Goal: Answer question/provide support: Share knowledge or assist other users

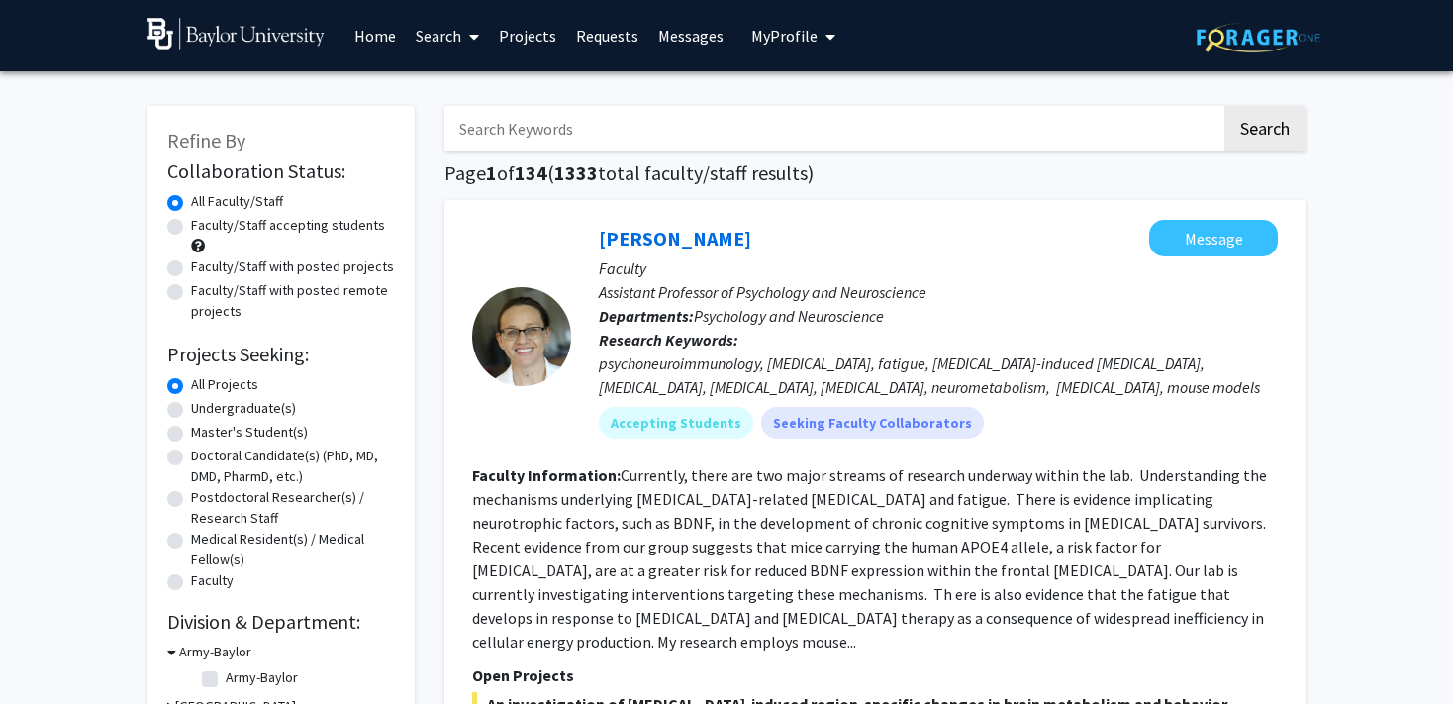
click at [672, 49] on link "Messages" at bounding box center [690, 35] width 85 height 69
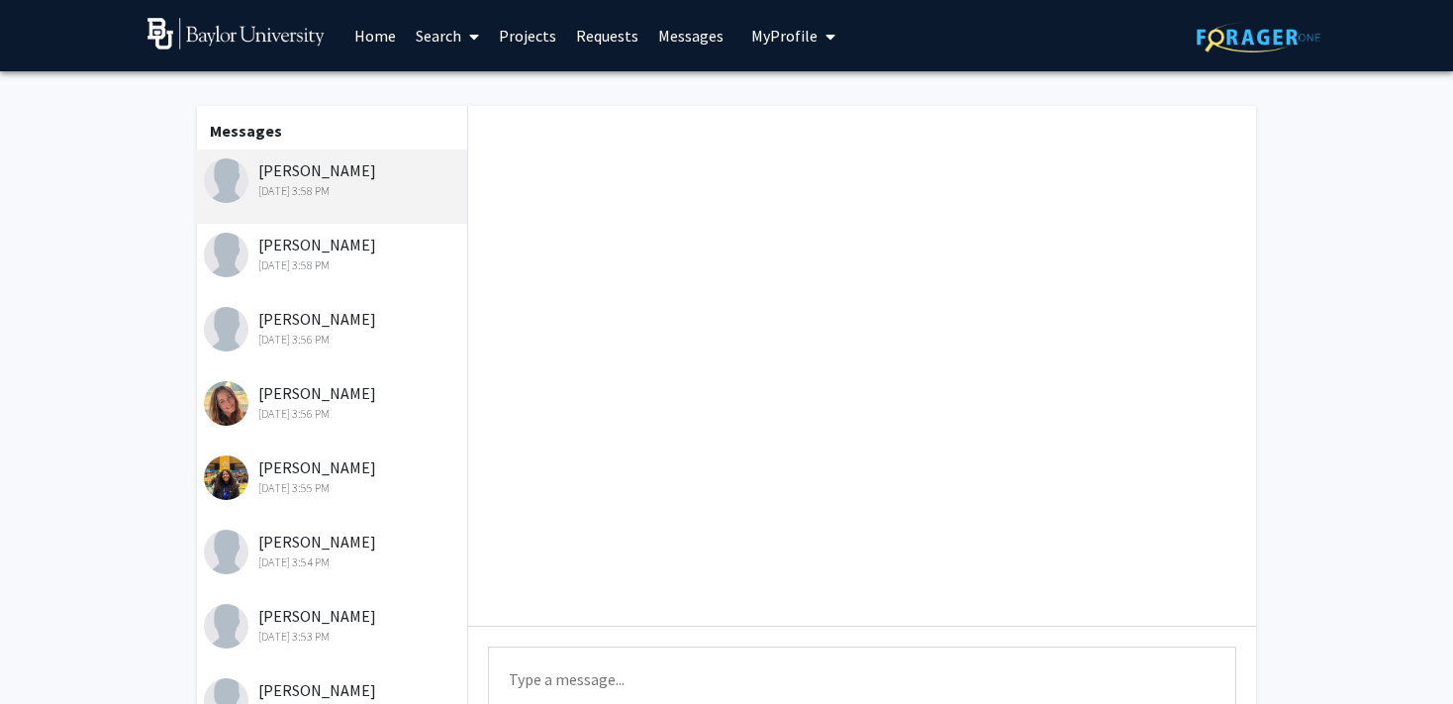
scroll to position [296, 0]
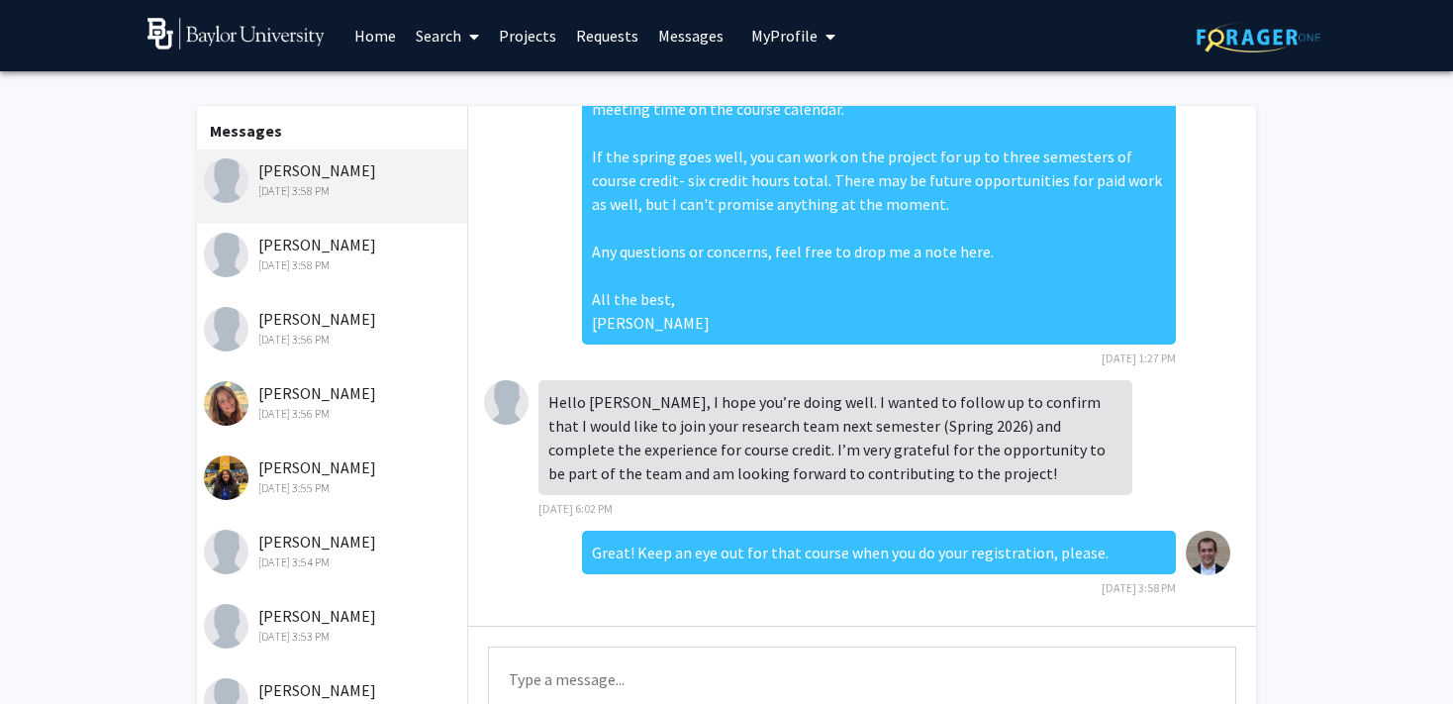
click at [533, 37] on link "Projects" at bounding box center [527, 35] width 77 height 69
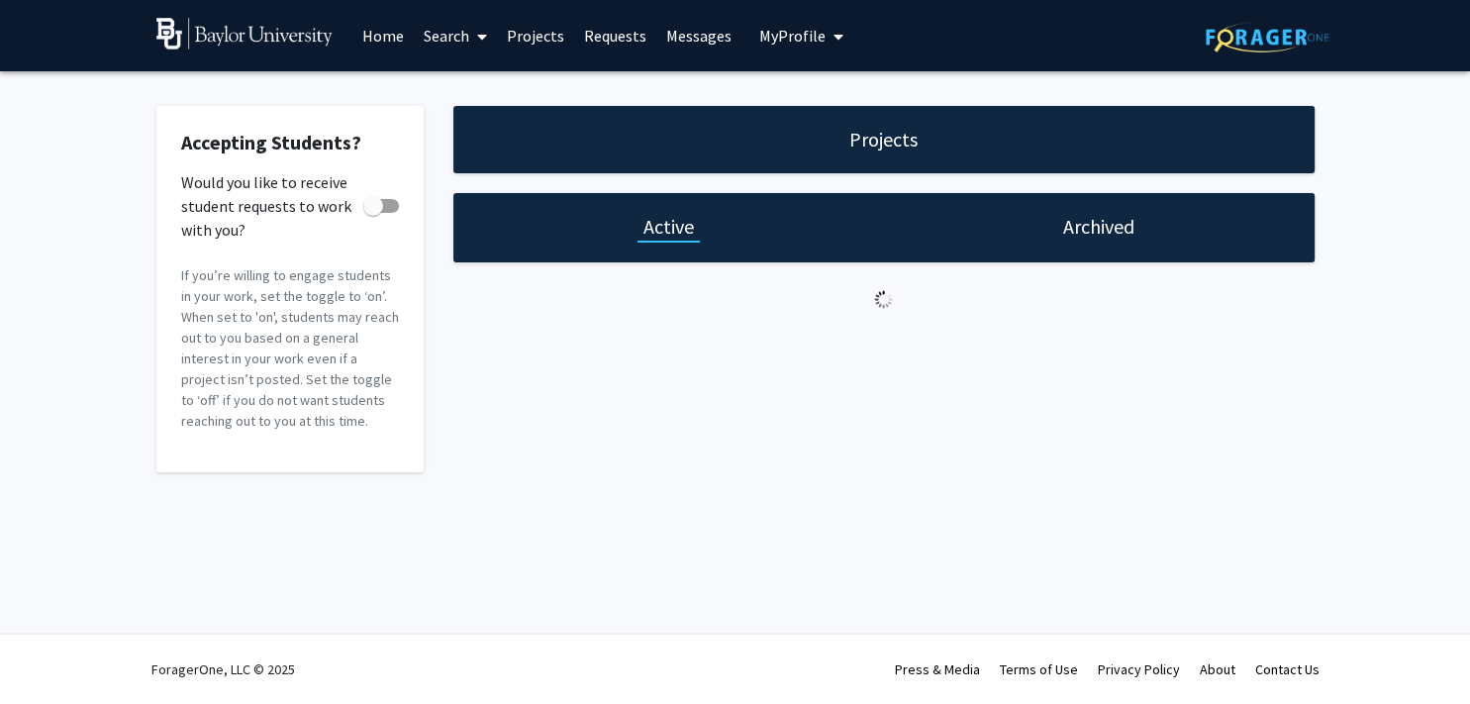
checkbox input "true"
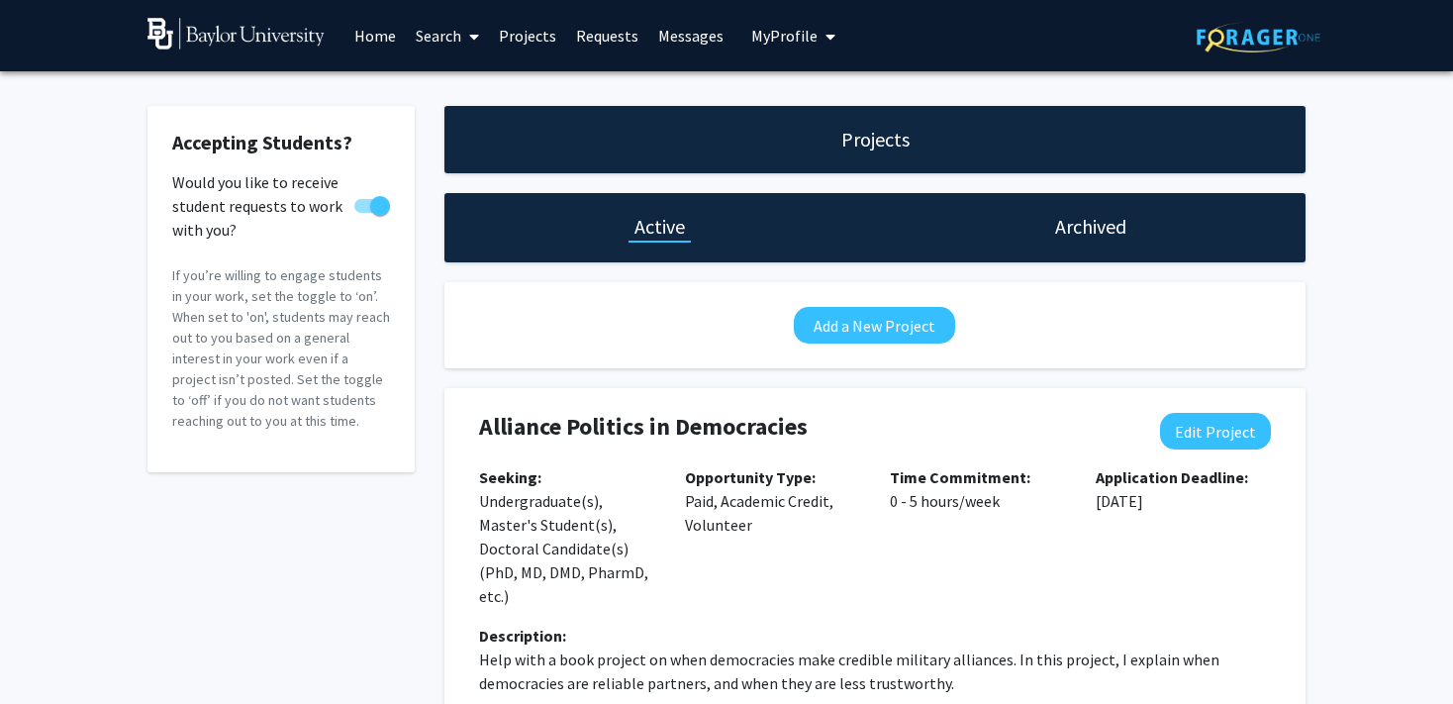
click at [766, 439] on h4 "Alliance Politics in Democracies" at bounding box center [803, 427] width 649 height 29
click at [797, 41] on span "My Profile" at bounding box center [784, 36] width 66 height 20
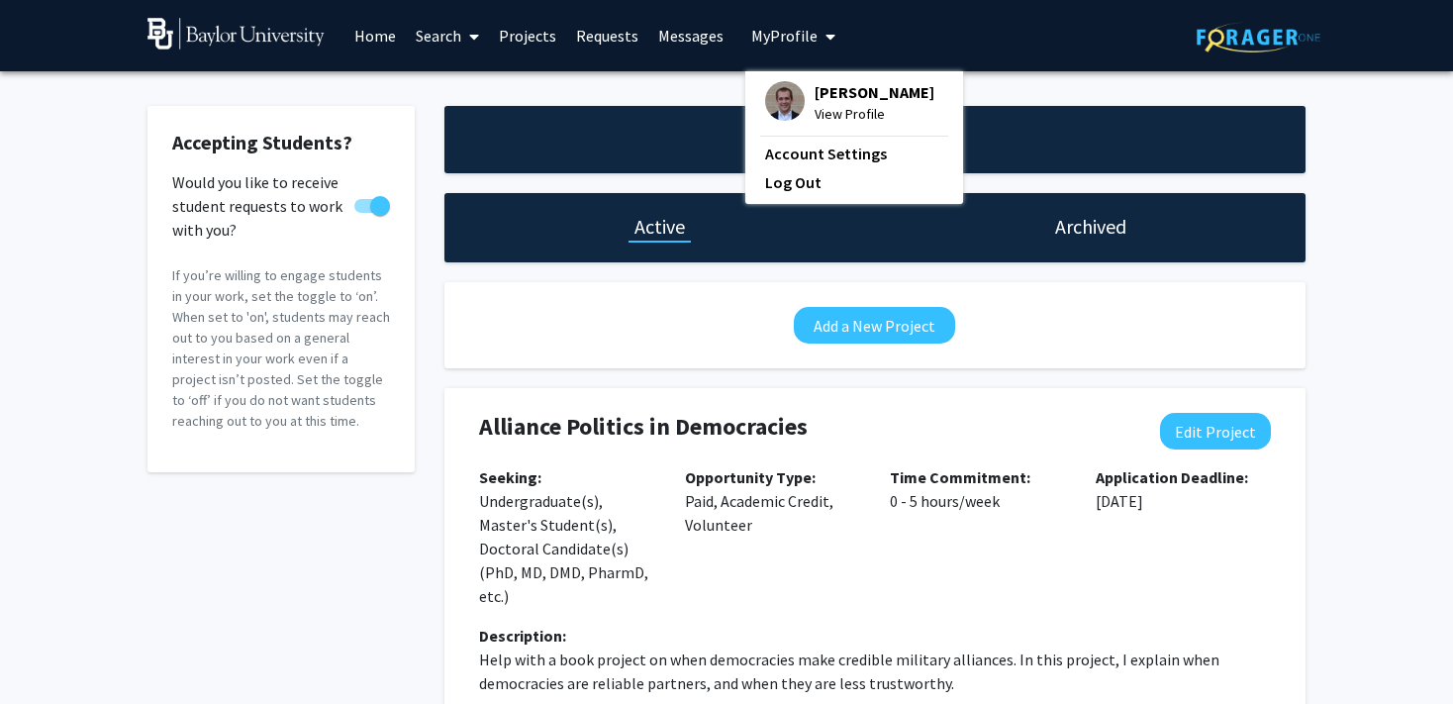
click at [590, 32] on link "Requests" at bounding box center [607, 35] width 82 height 69
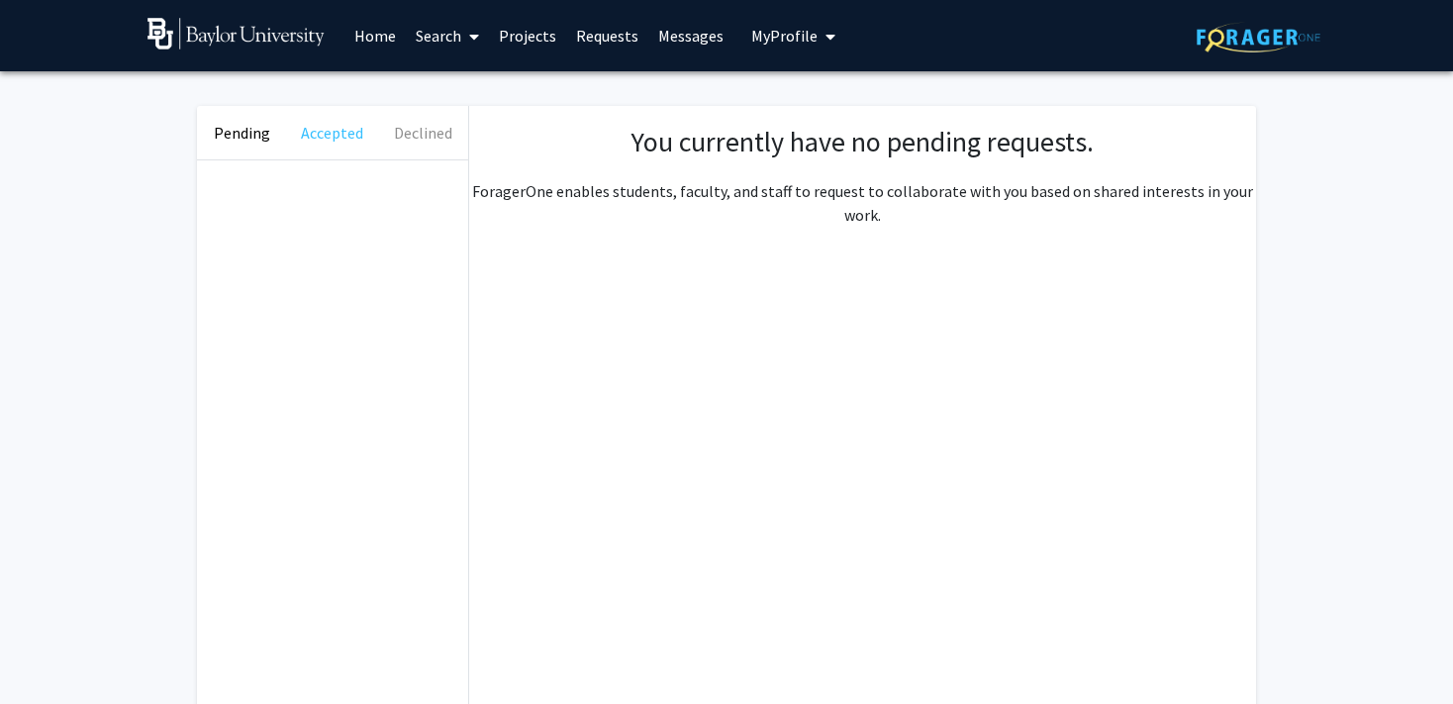
click at [340, 135] on button "Accepted" at bounding box center [332, 132] width 90 height 53
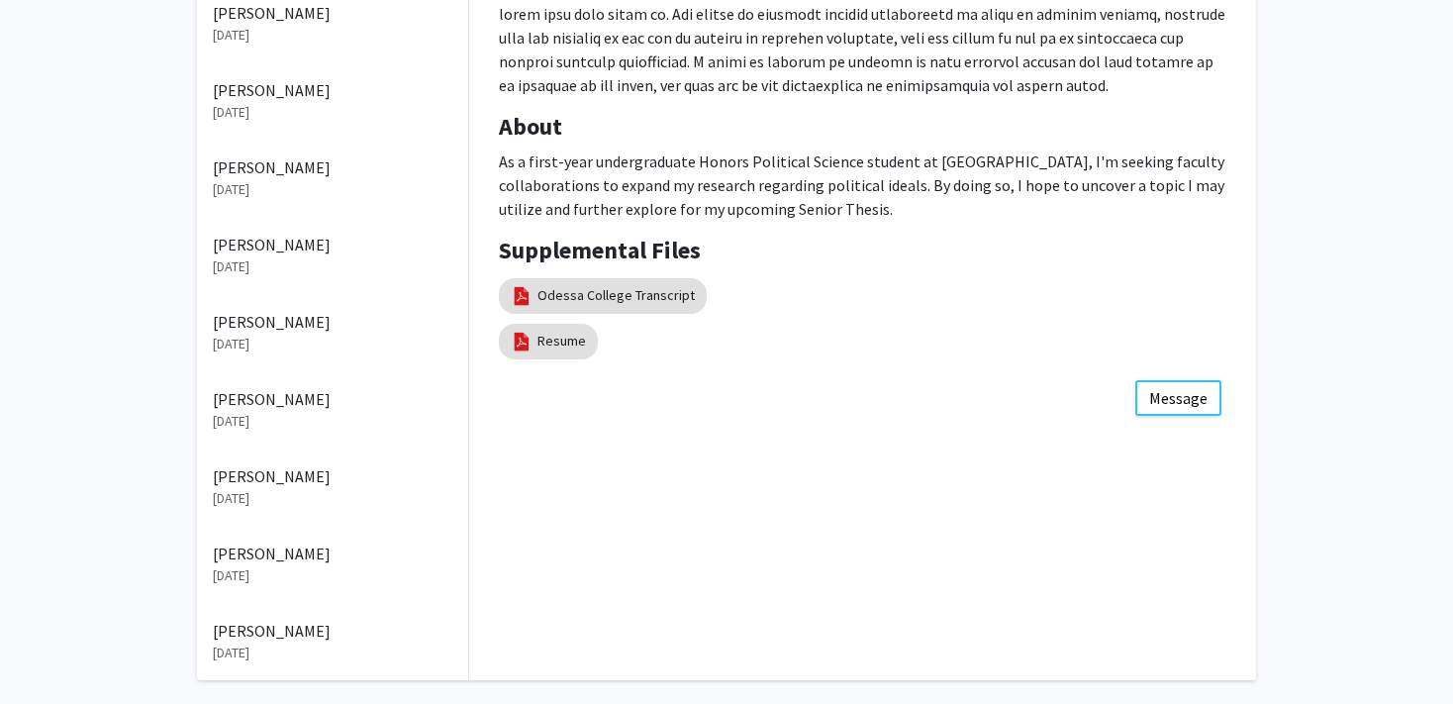
scroll to position [641, 0]
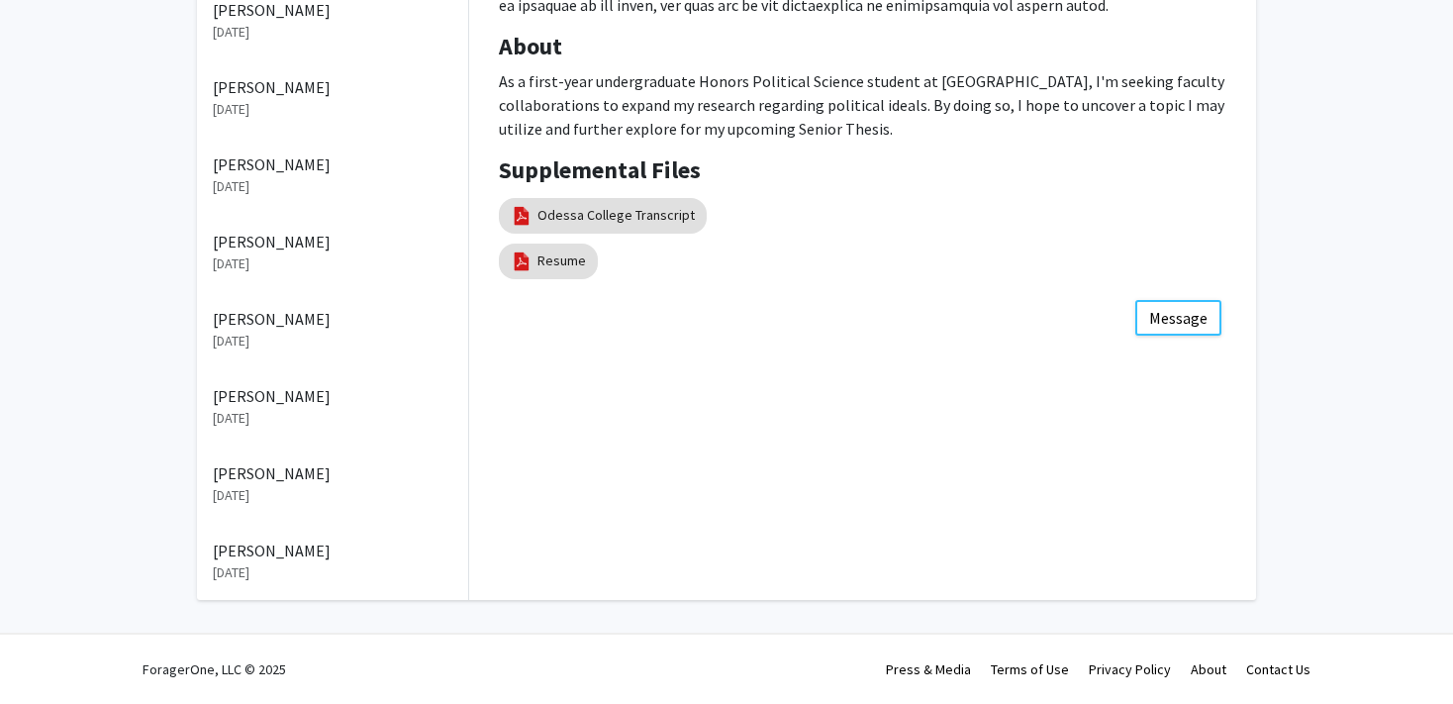
click at [283, 482] on p "Tyler Anderson" at bounding box center [333, 473] width 240 height 24
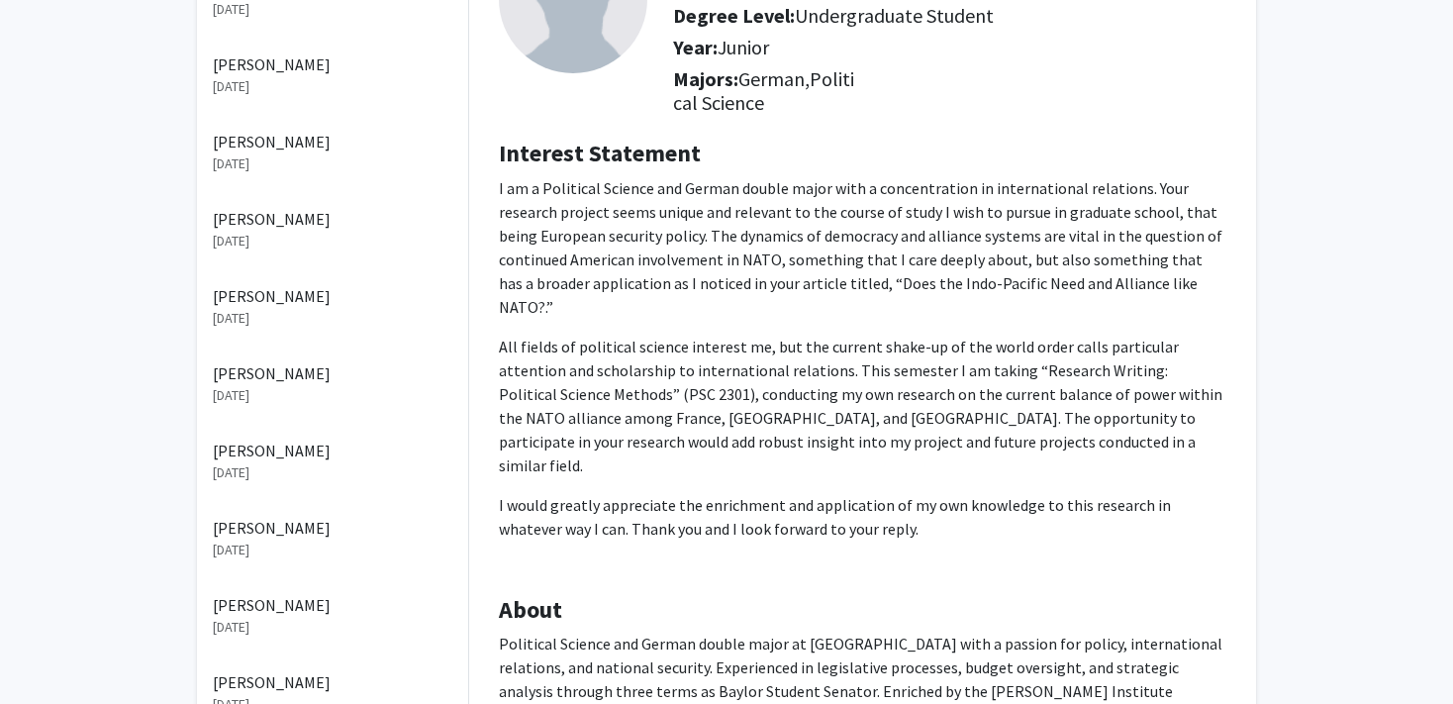
scroll to position [17, 0]
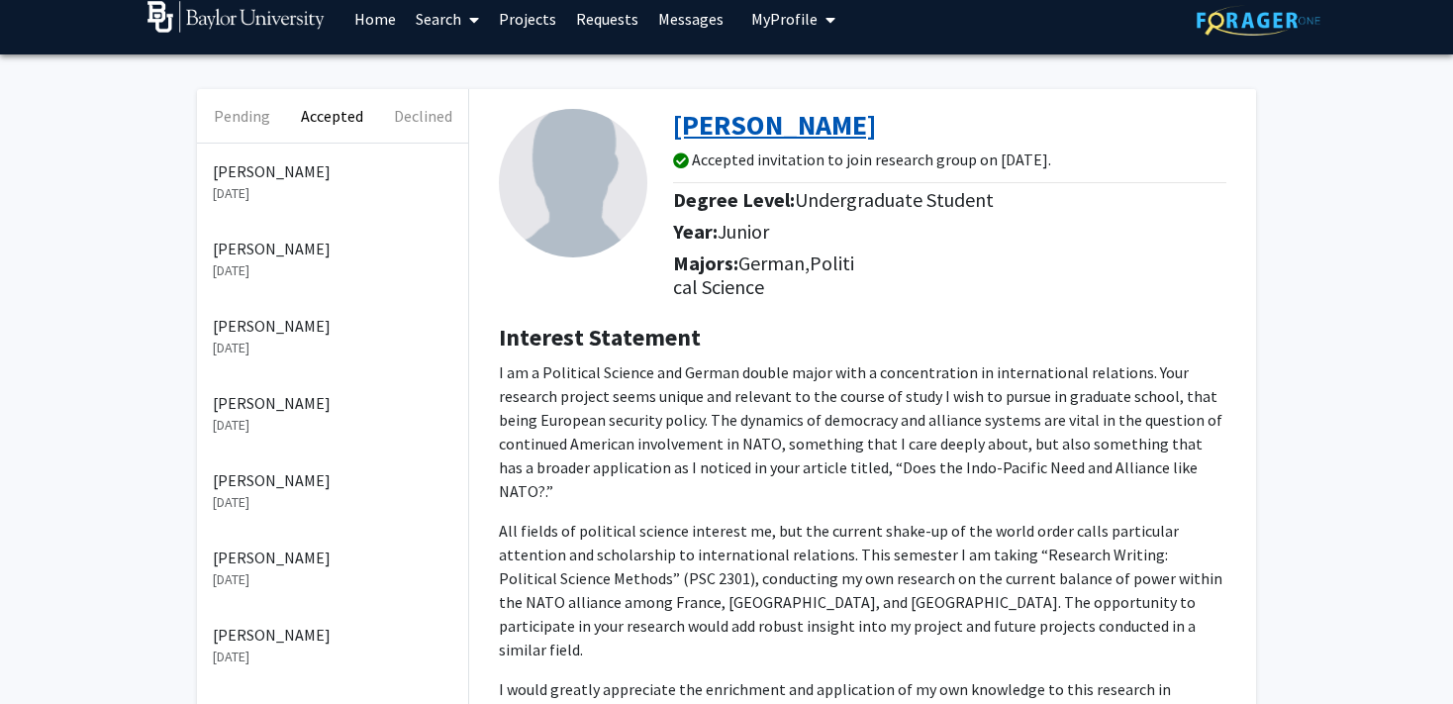
click at [770, 114] on b "Tyler Anderson" at bounding box center [774, 125] width 203 height 36
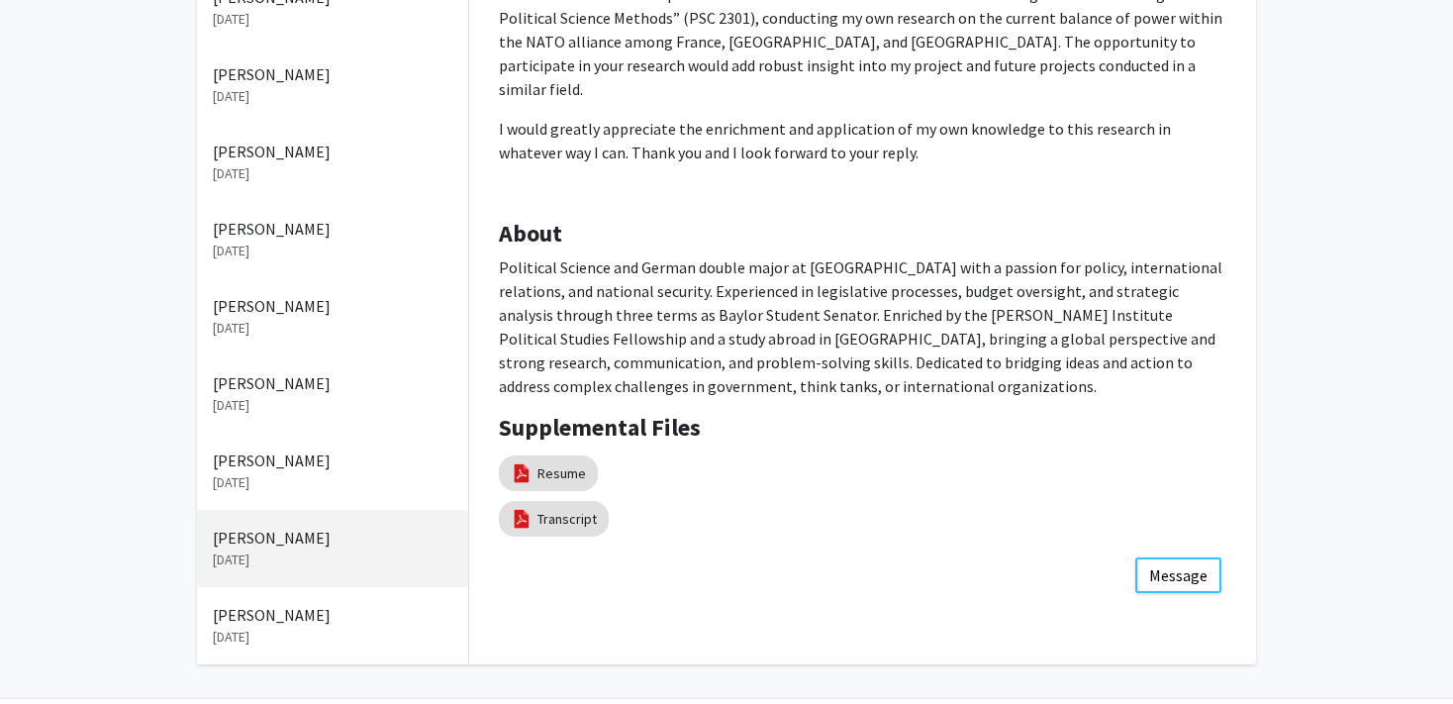
scroll to position [641, 0]
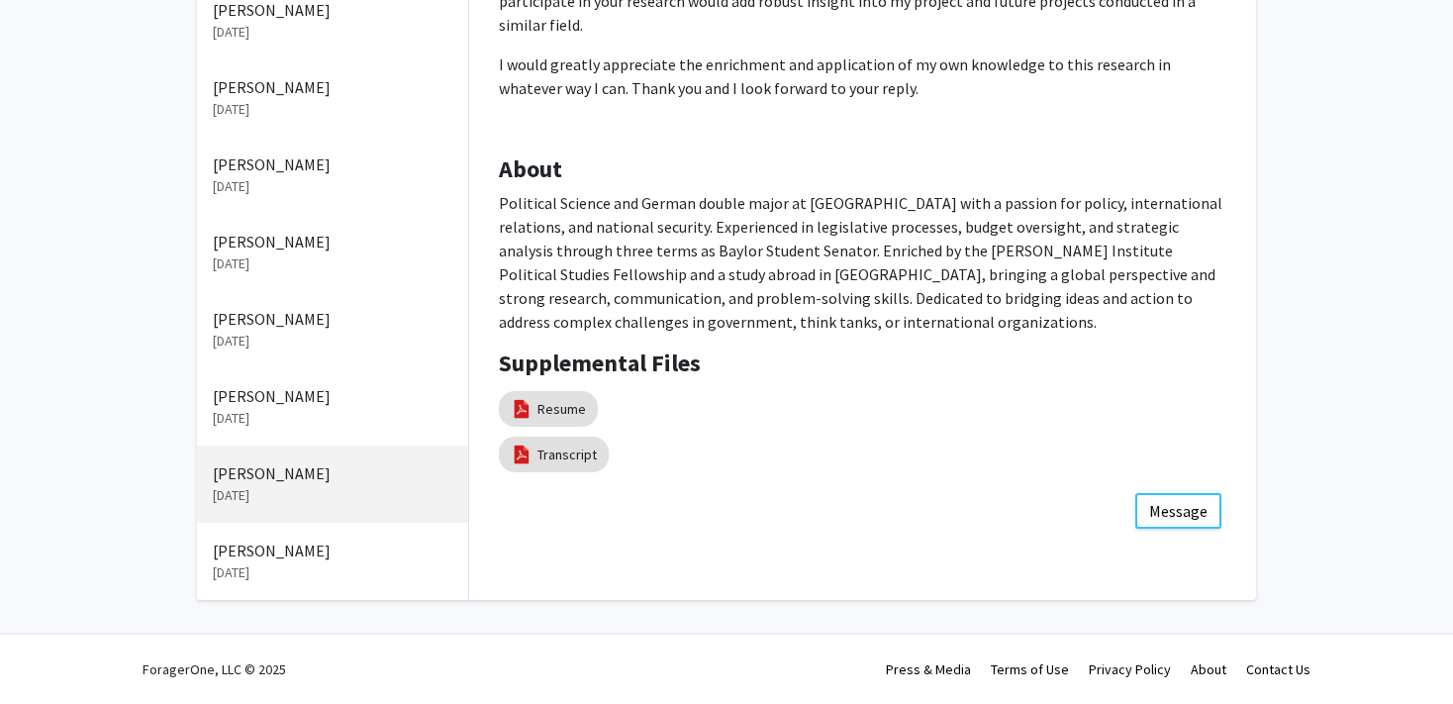
click at [288, 410] on p "Sep 22, 2025" at bounding box center [333, 418] width 240 height 21
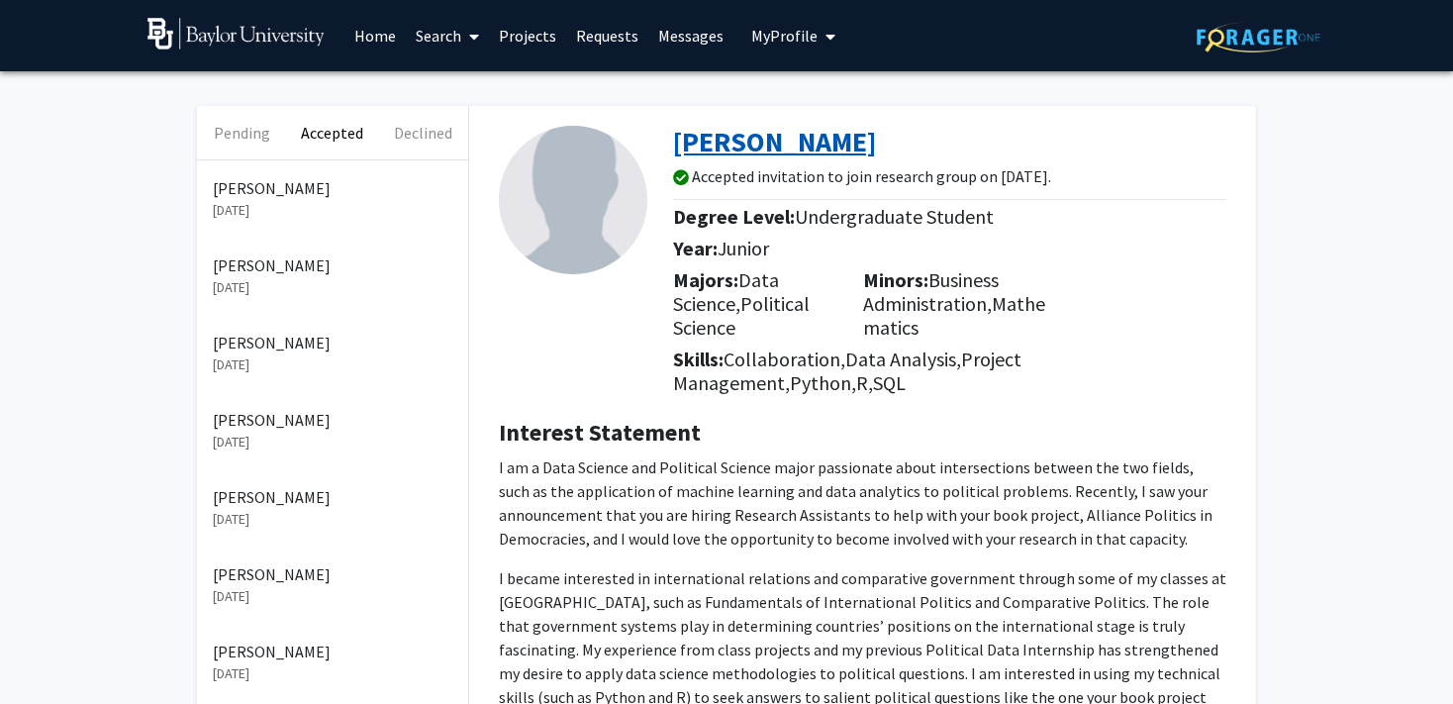
click at [760, 150] on b "Daniela Frealy" at bounding box center [774, 142] width 203 height 36
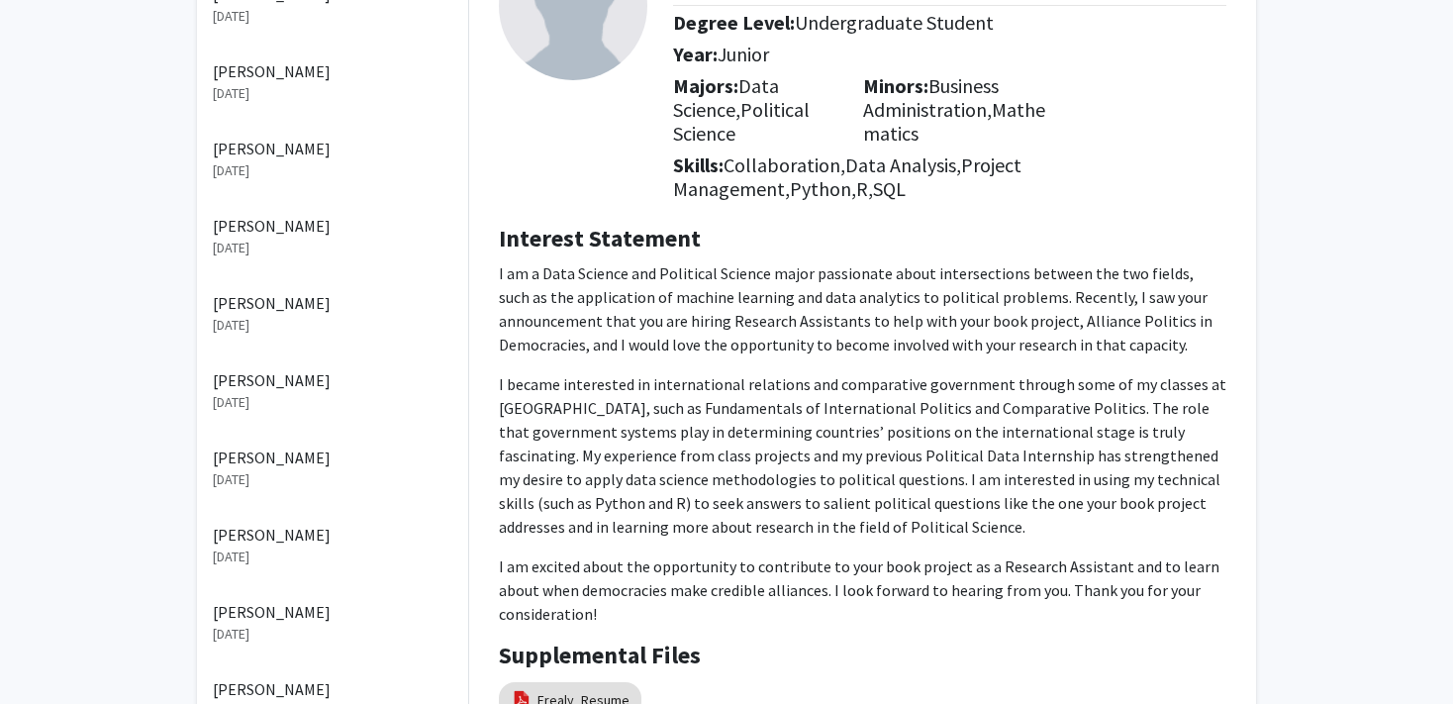
scroll to position [197, 0]
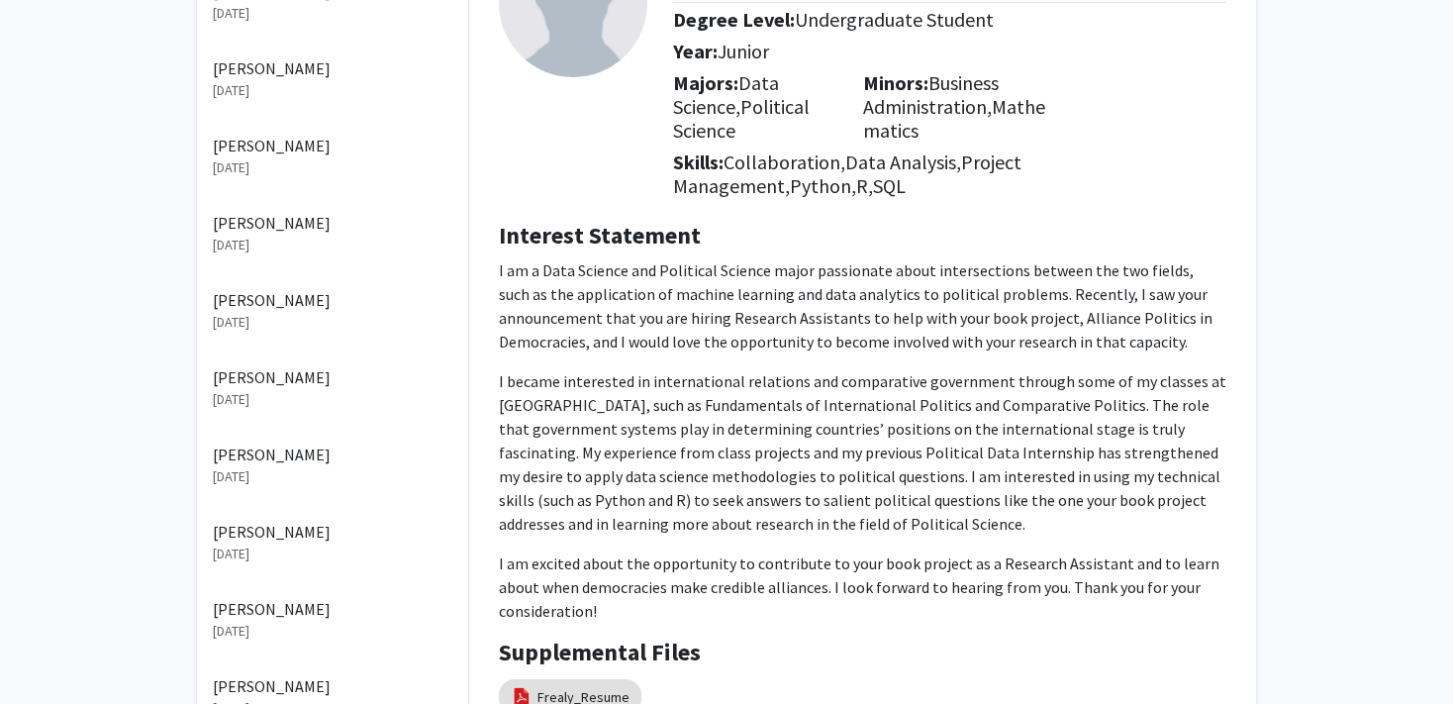
click at [305, 466] on p "Sep 28, 2025" at bounding box center [333, 476] width 240 height 21
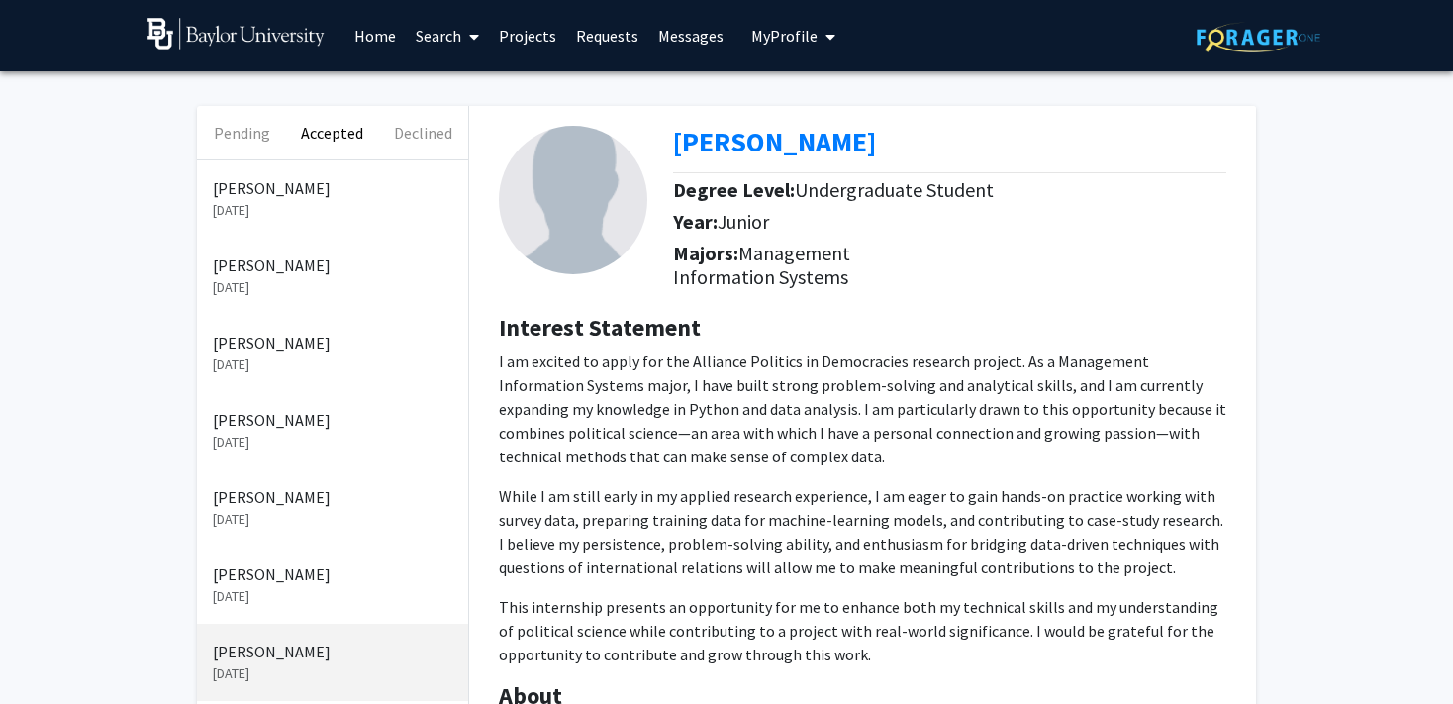
click at [679, 40] on link "Messages" at bounding box center [690, 35] width 85 height 69
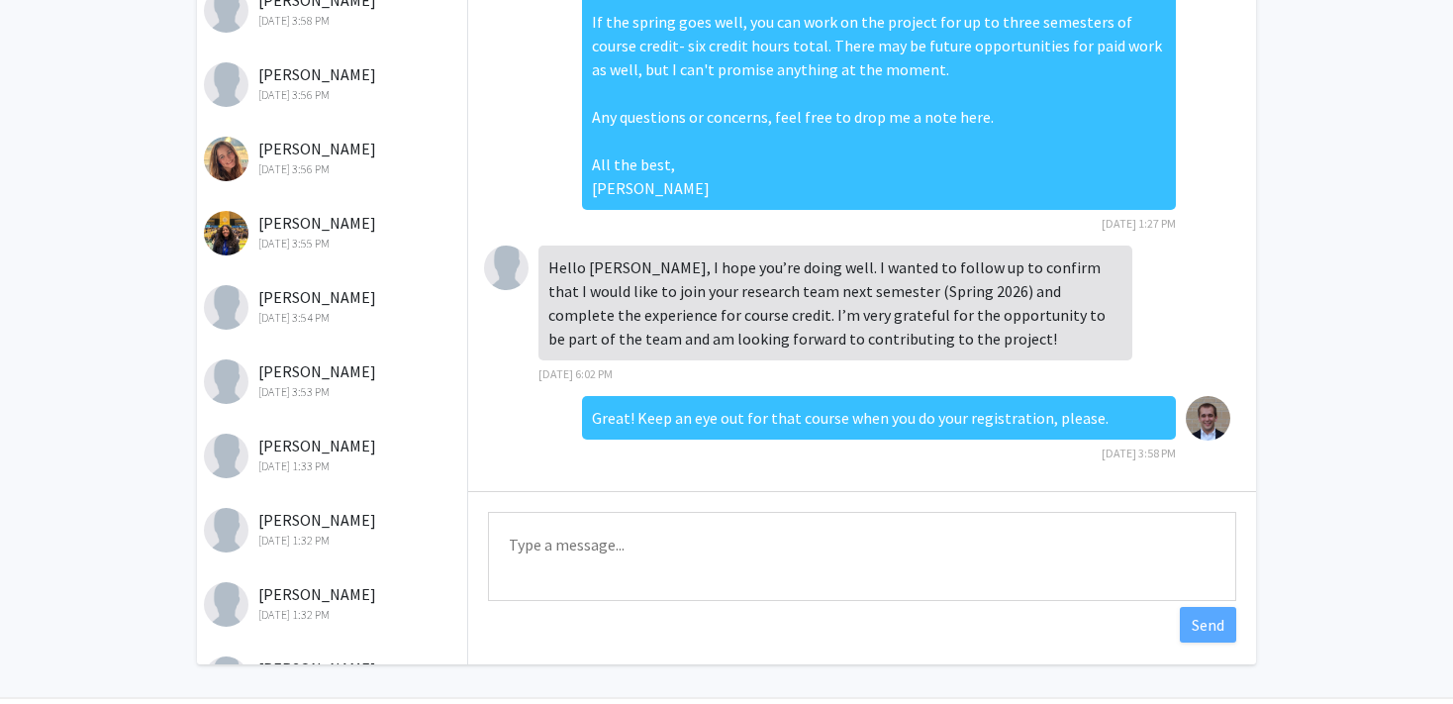
scroll to position [1, 0]
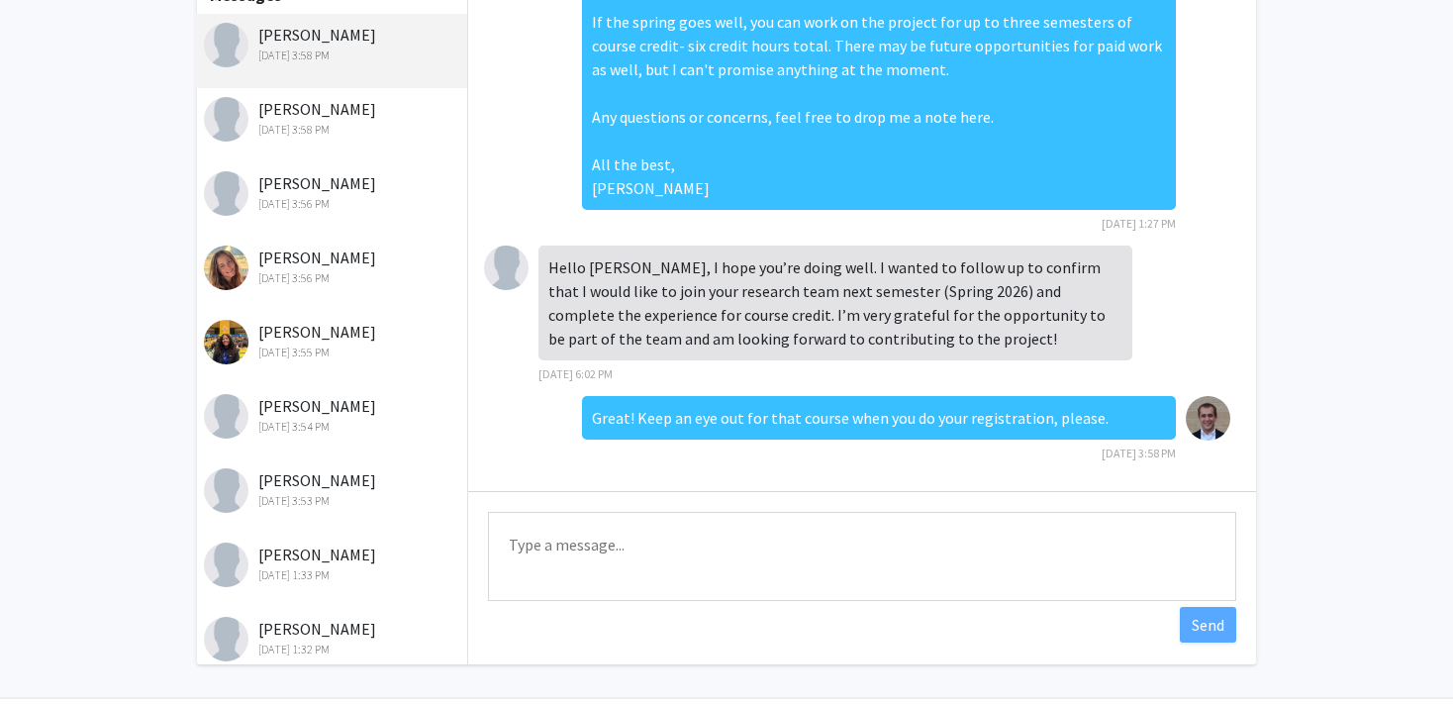
click at [347, 185] on div "Eva Brandt Oct 7, 2025 3:56 PM" at bounding box center [333, 192] width 258 height 42
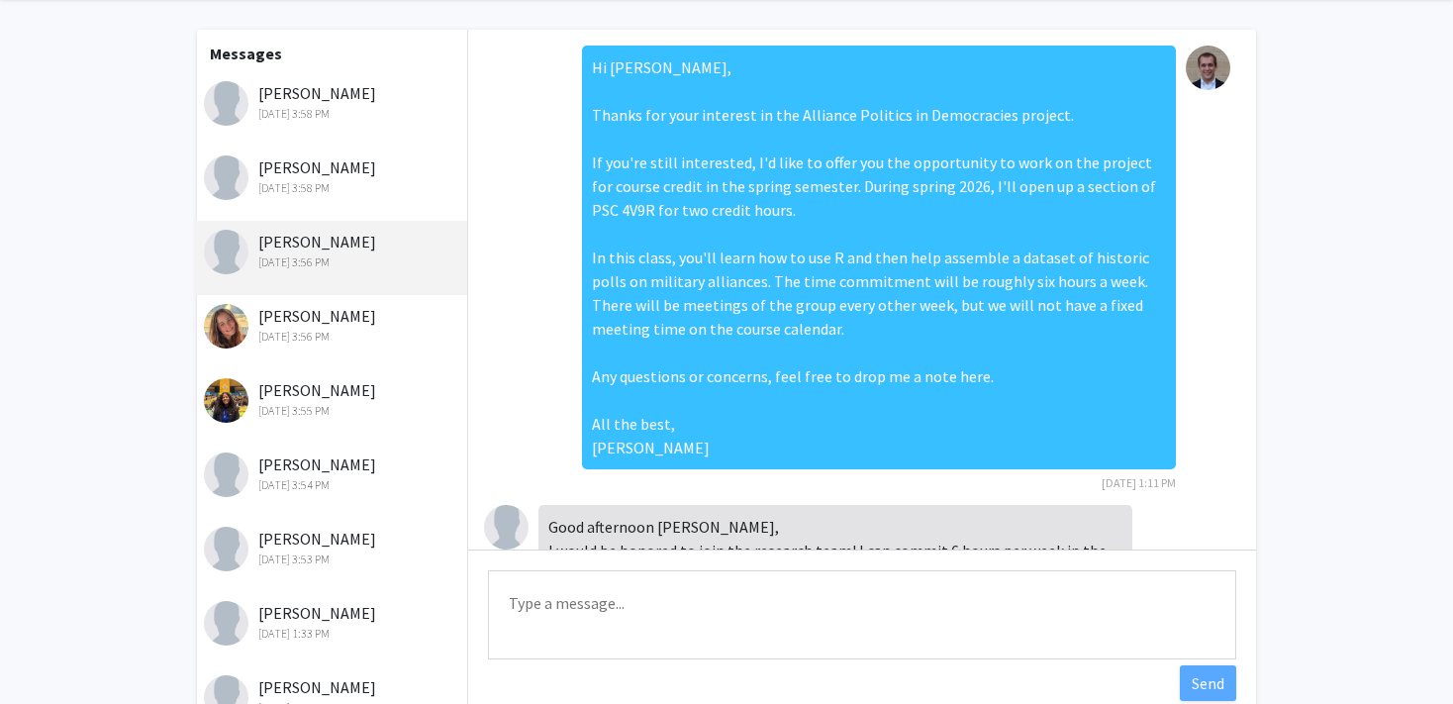
scroll to position [73, 0]
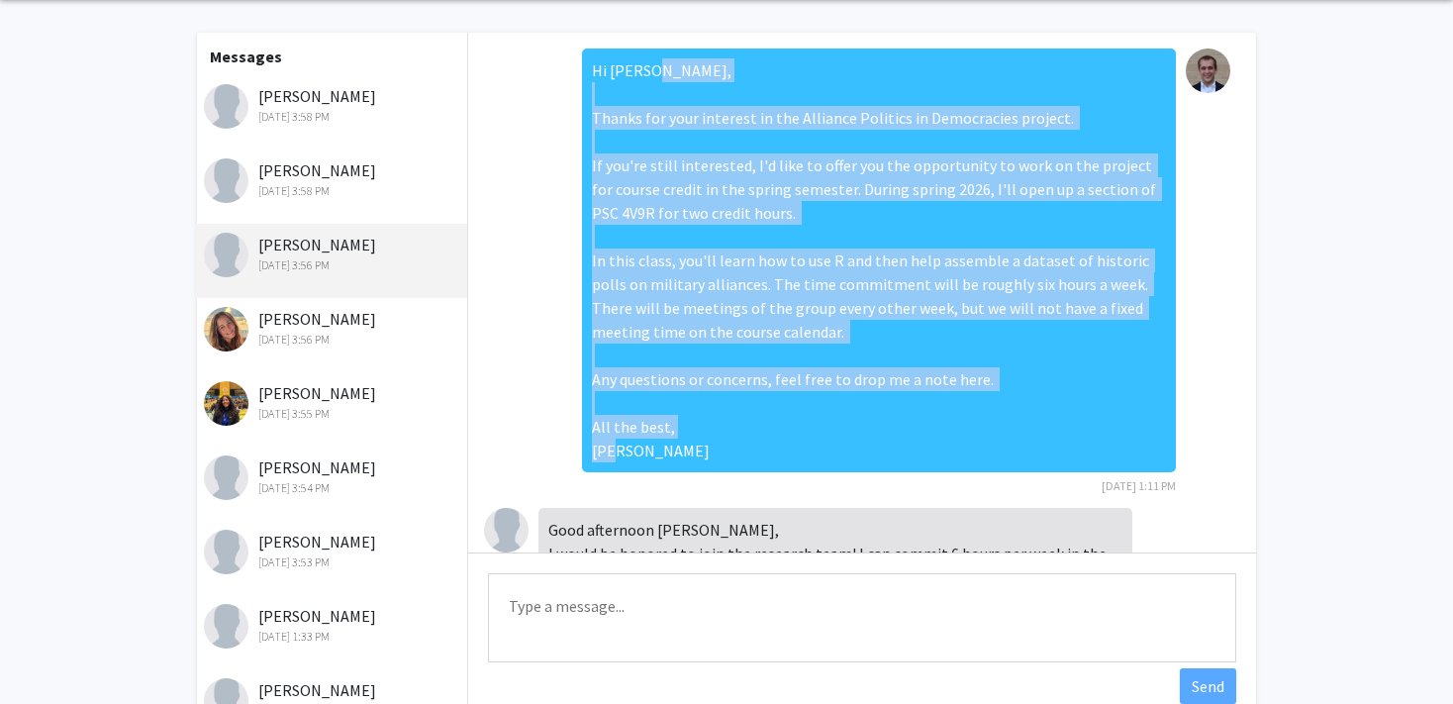
drag, startPoint x: 650, startPoint y: 450, endPoint x: 576, endPoint y: 100, distance: 358.1
click at [582, 100] on div "Hi Eva, Thanks for your interest in the Alliance Politics in Democracies projec…" at bounding box center [879, 260] width 594 height 424
copy div "Thanks for your interest in the Alliance Politics in Democracies project. If yo…"
click at [643, 288] on div "Hi Eva, Thanks for your interest in the Alliance Politics in Democracies projec…" at bounding box center [879, 260] width 594 height 424
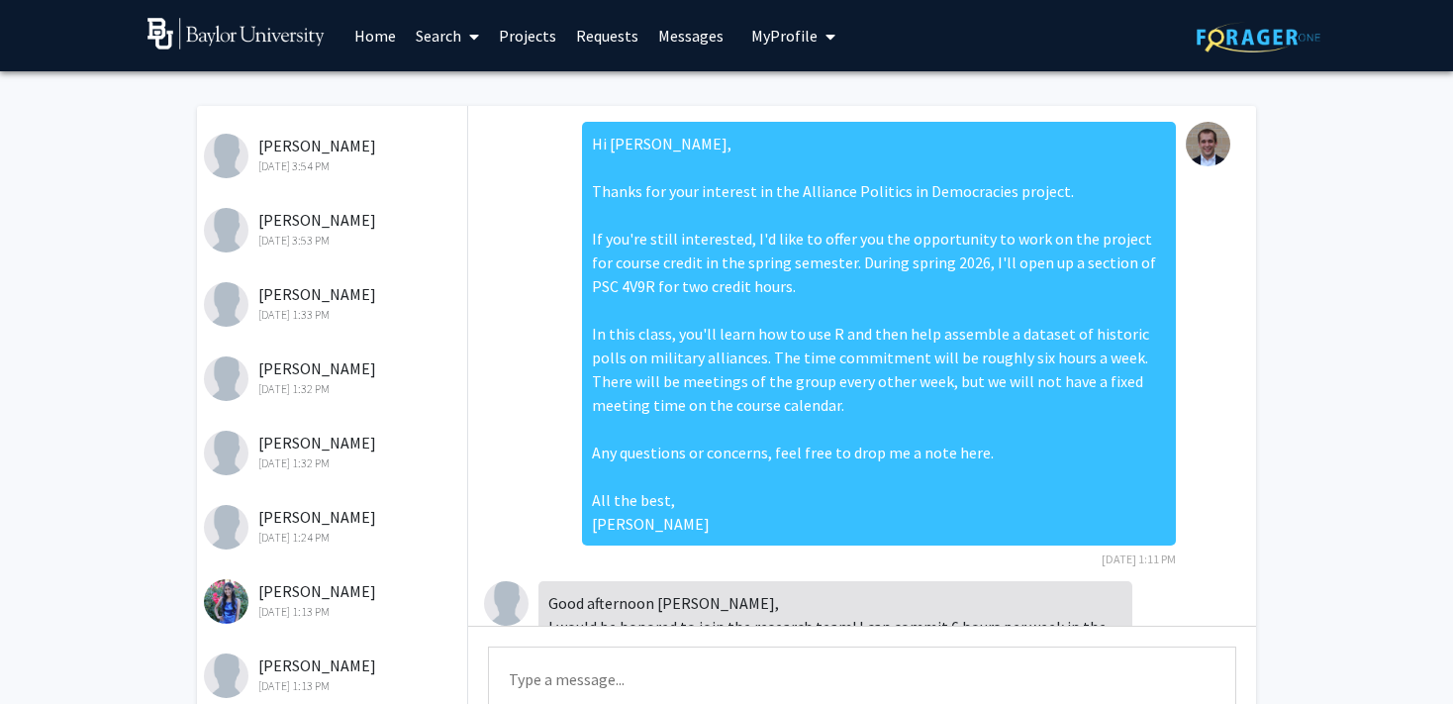
scroll to position [613, 0]
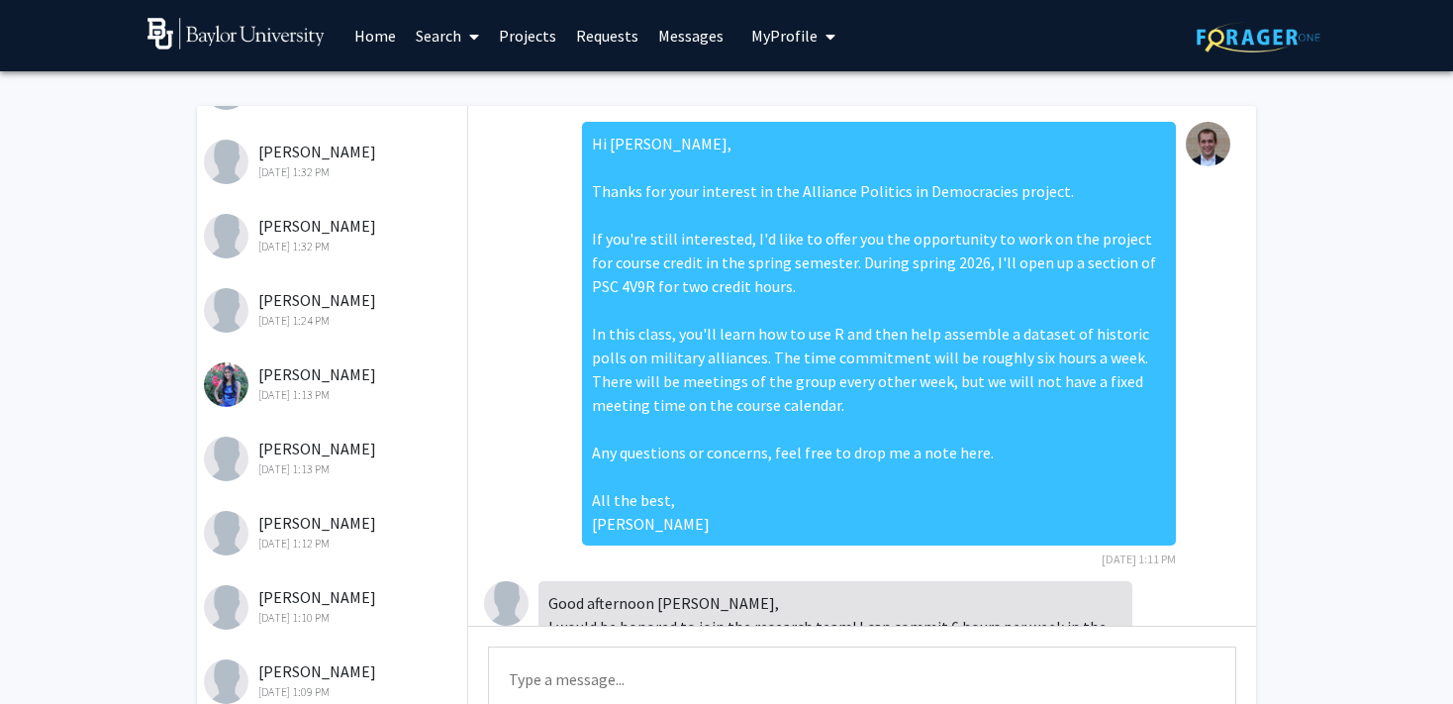
click at [307, 541] on div "Oct 2, 2025 1:12 PM" at bounding box center [333, 543] width 258 height 18
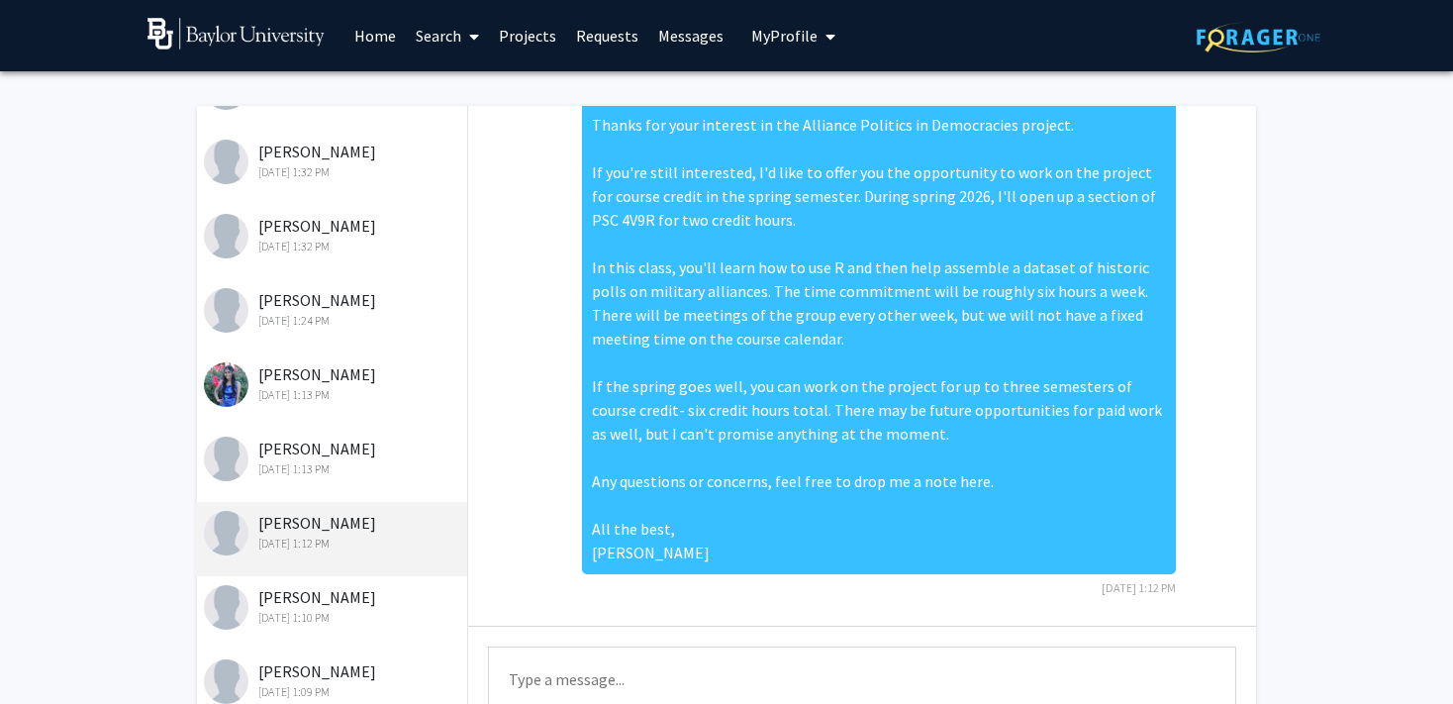
scroll to position [0, 0]
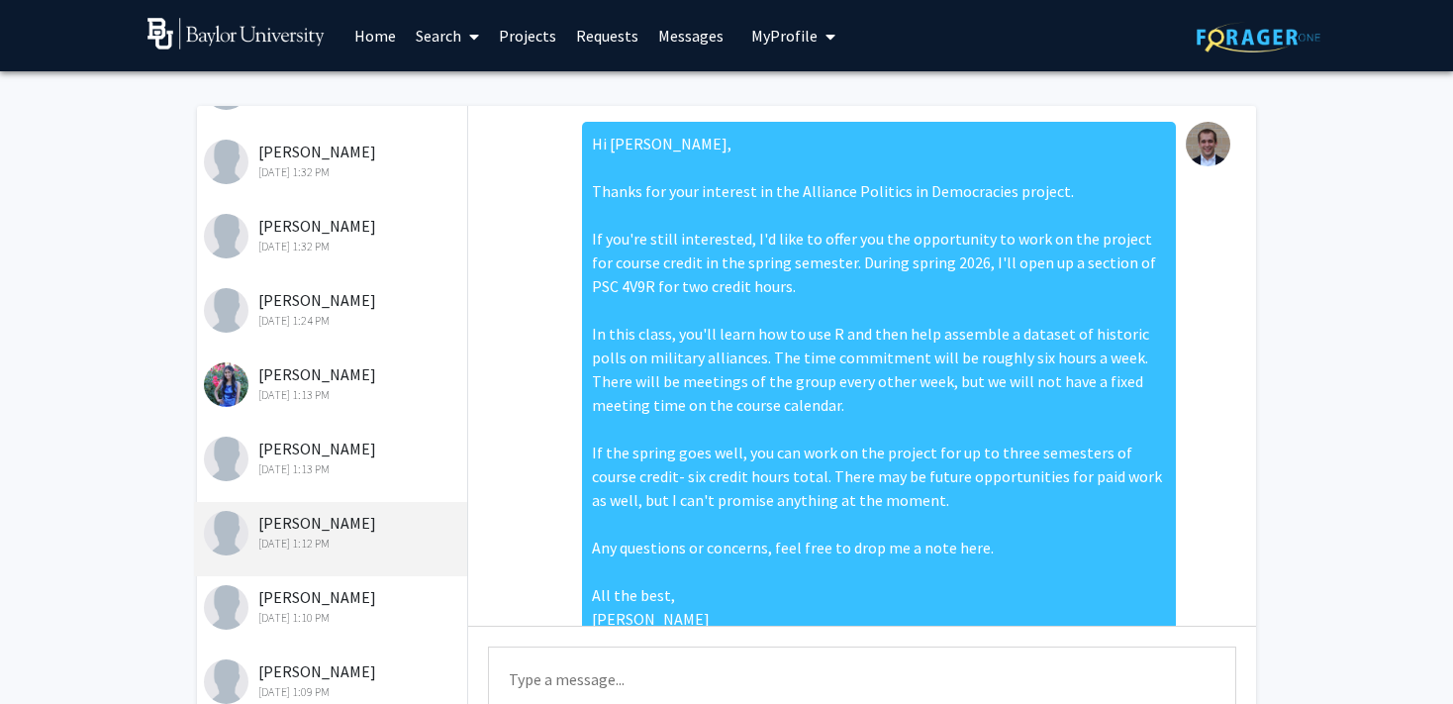
click at [613, 42] on link "Requests" at bounding box center [607, 35] width 82 height 69
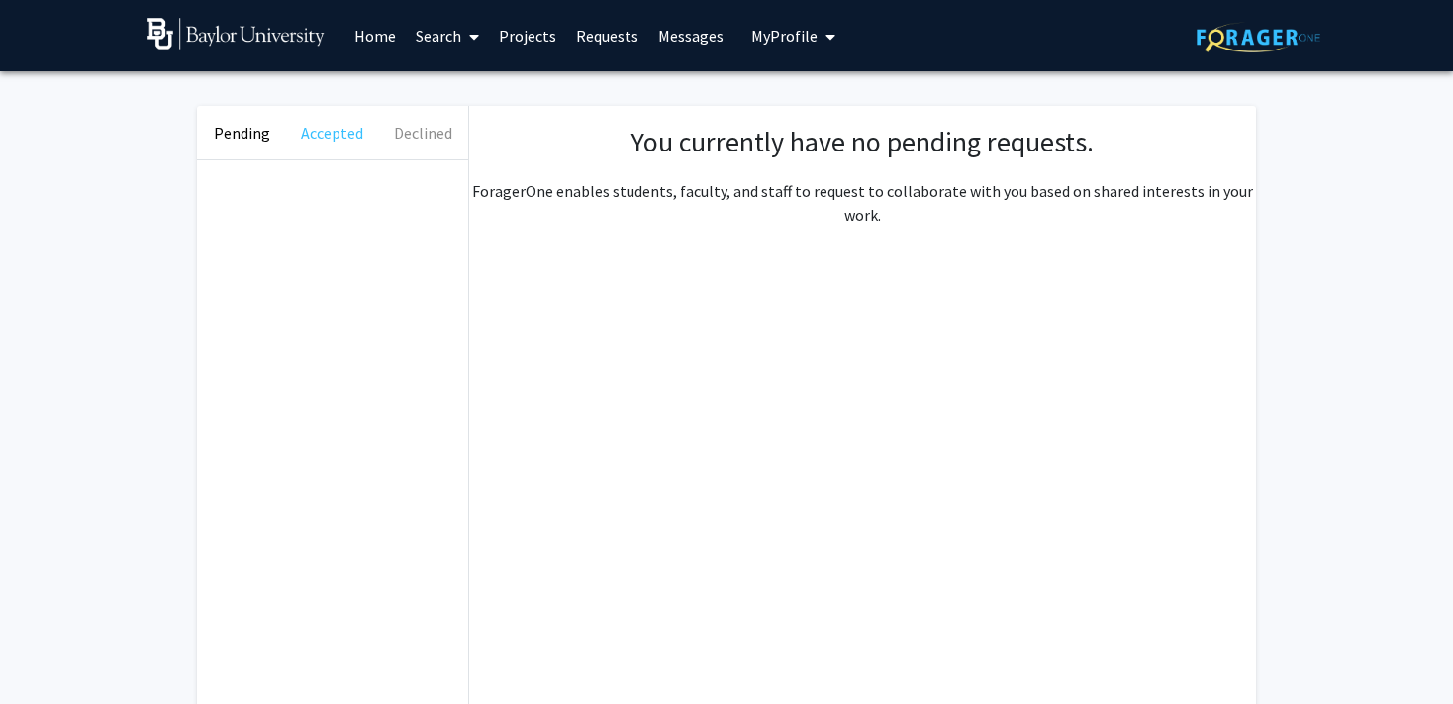
click at [335, 133] on button "Accepted" at bounding box center [332, 132] width 90 height 53
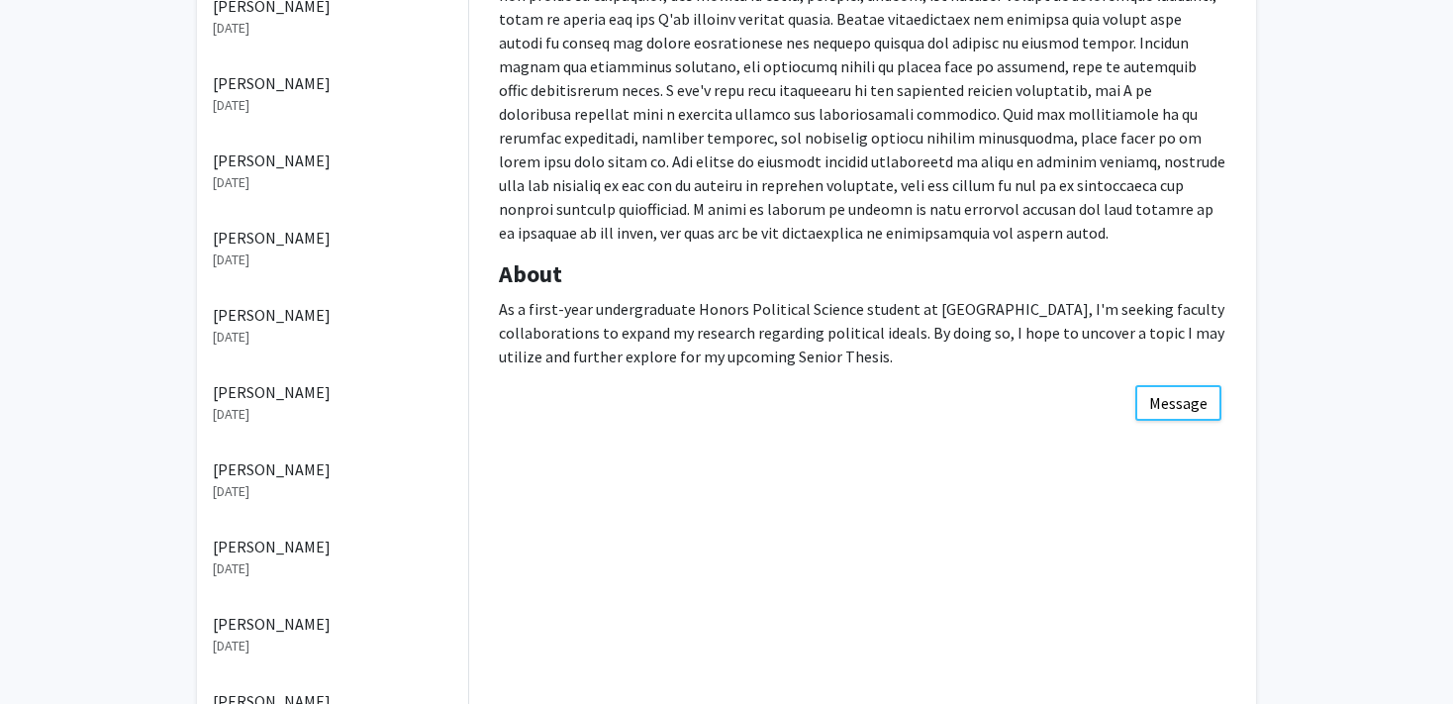
scroll to position [360, 0]
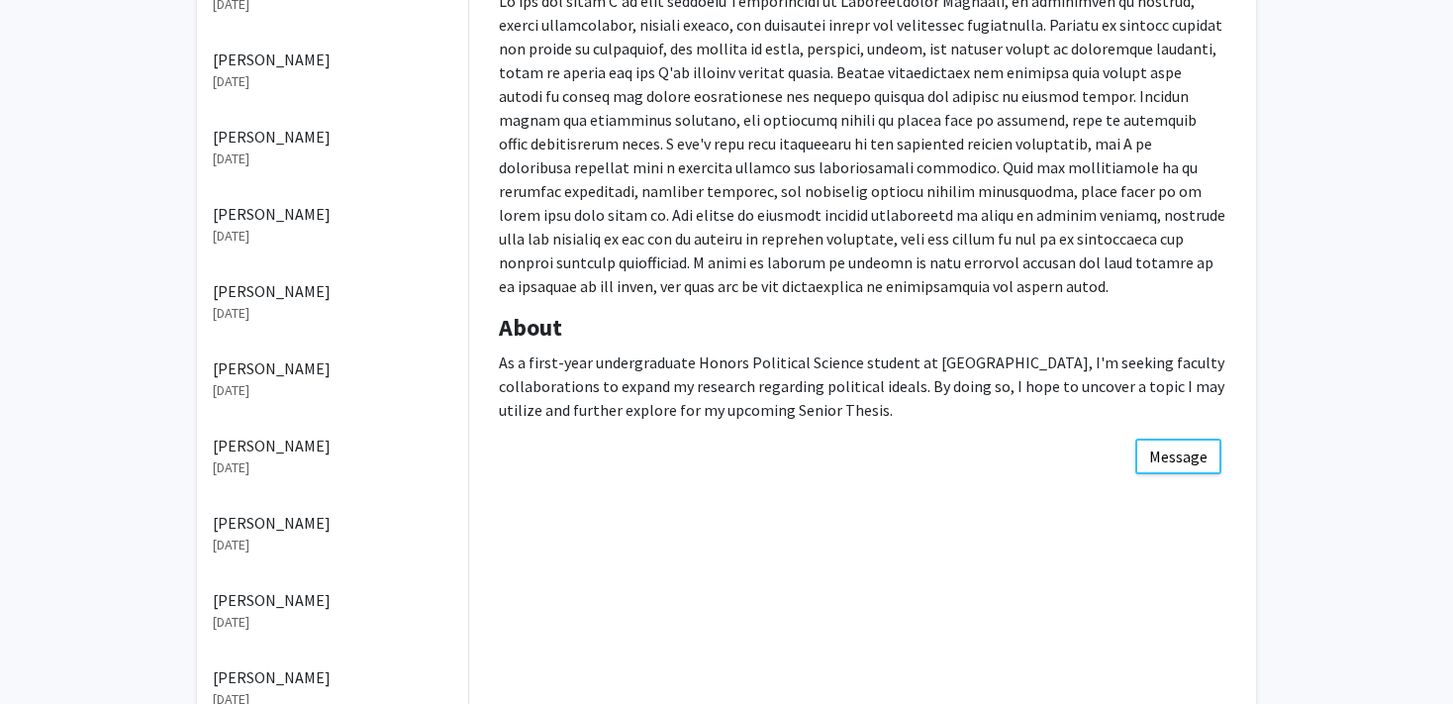
click at [281, 140] on p "[PERSON_NAME]" at bounding box center [333, 137] width 240 height 24
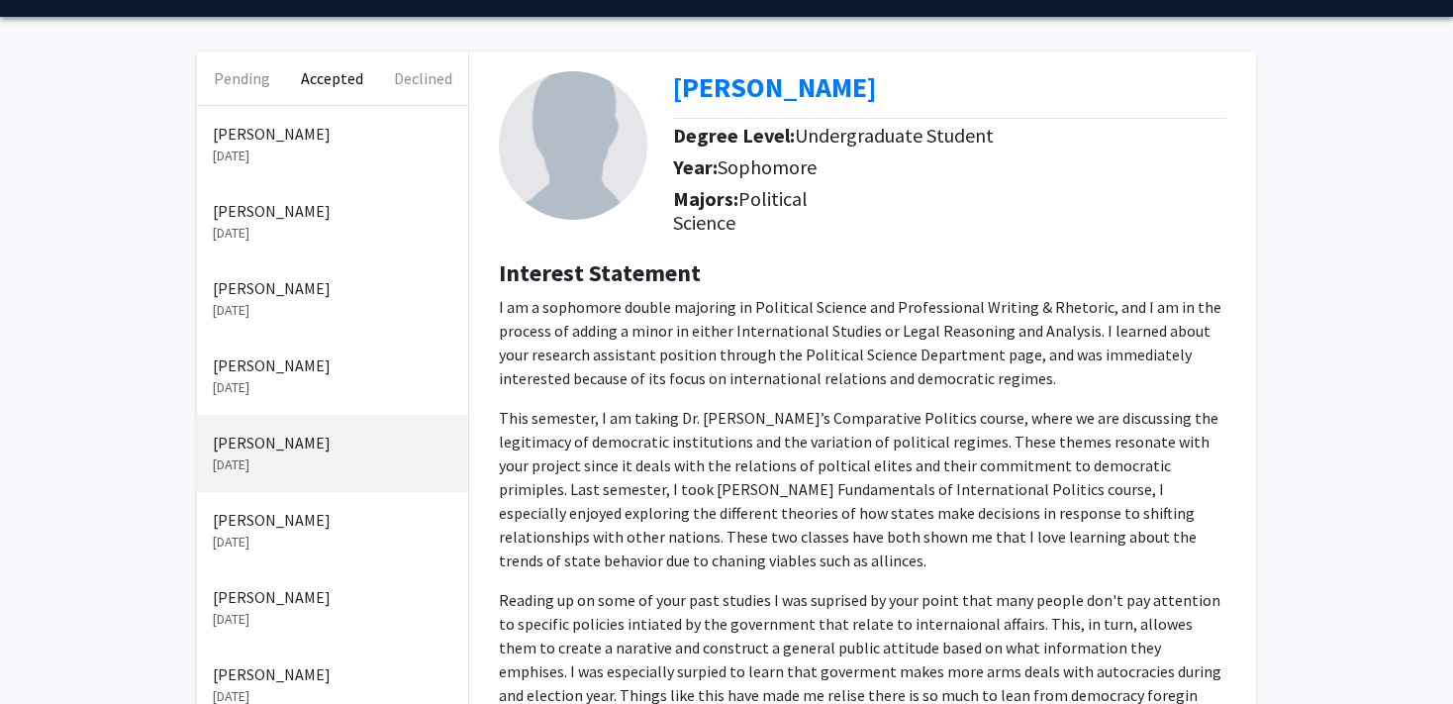
scroll to position [48, 0]
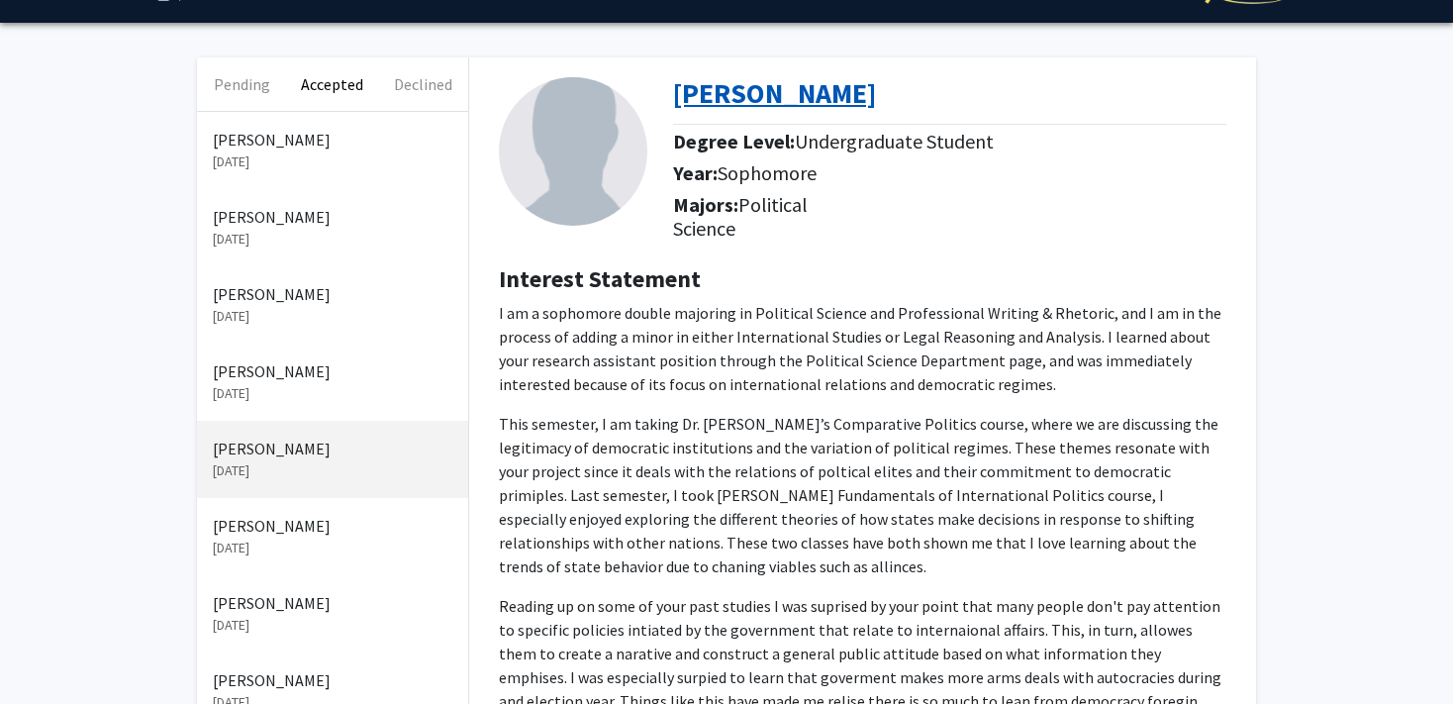
click at [750, 92] on b "[PERSON_NAME]" at bounding box center [774, 93] width 203 height 36
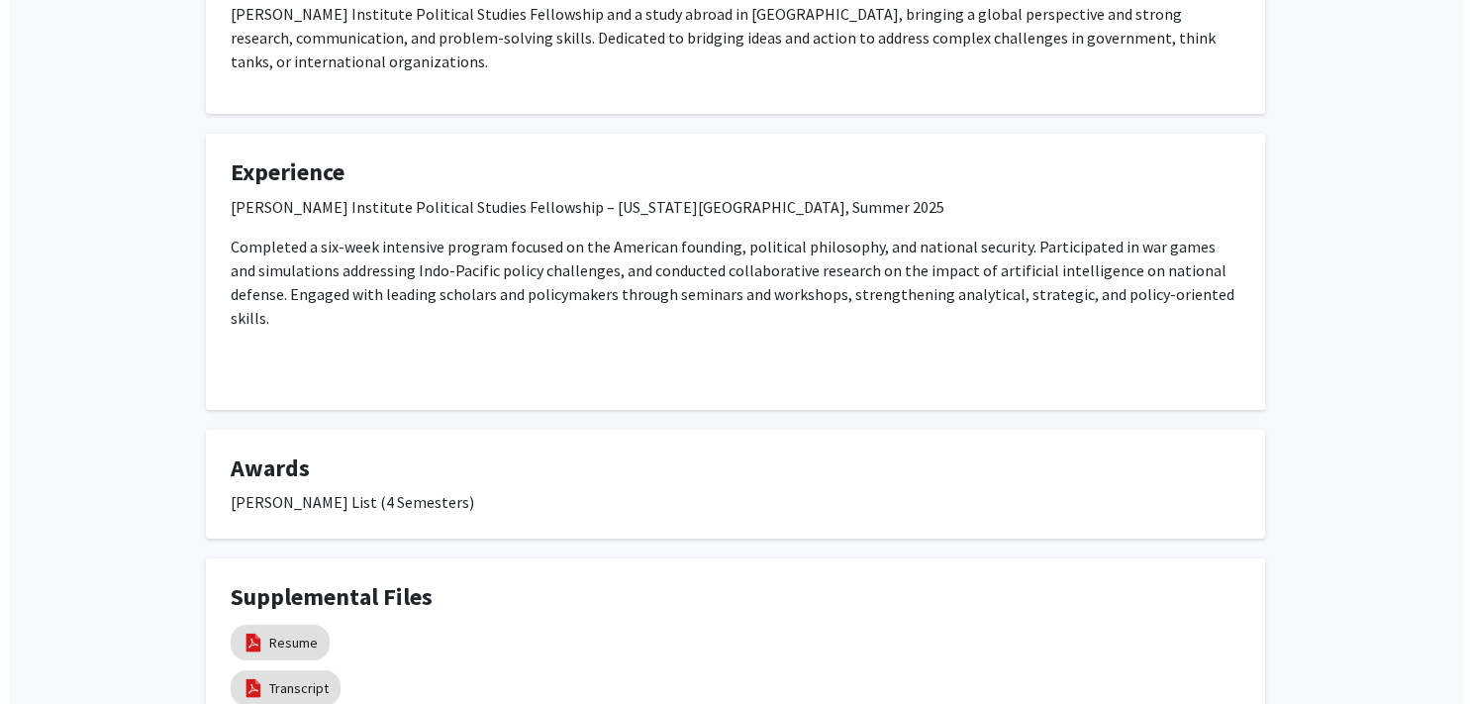
scroll to position [671, 0]
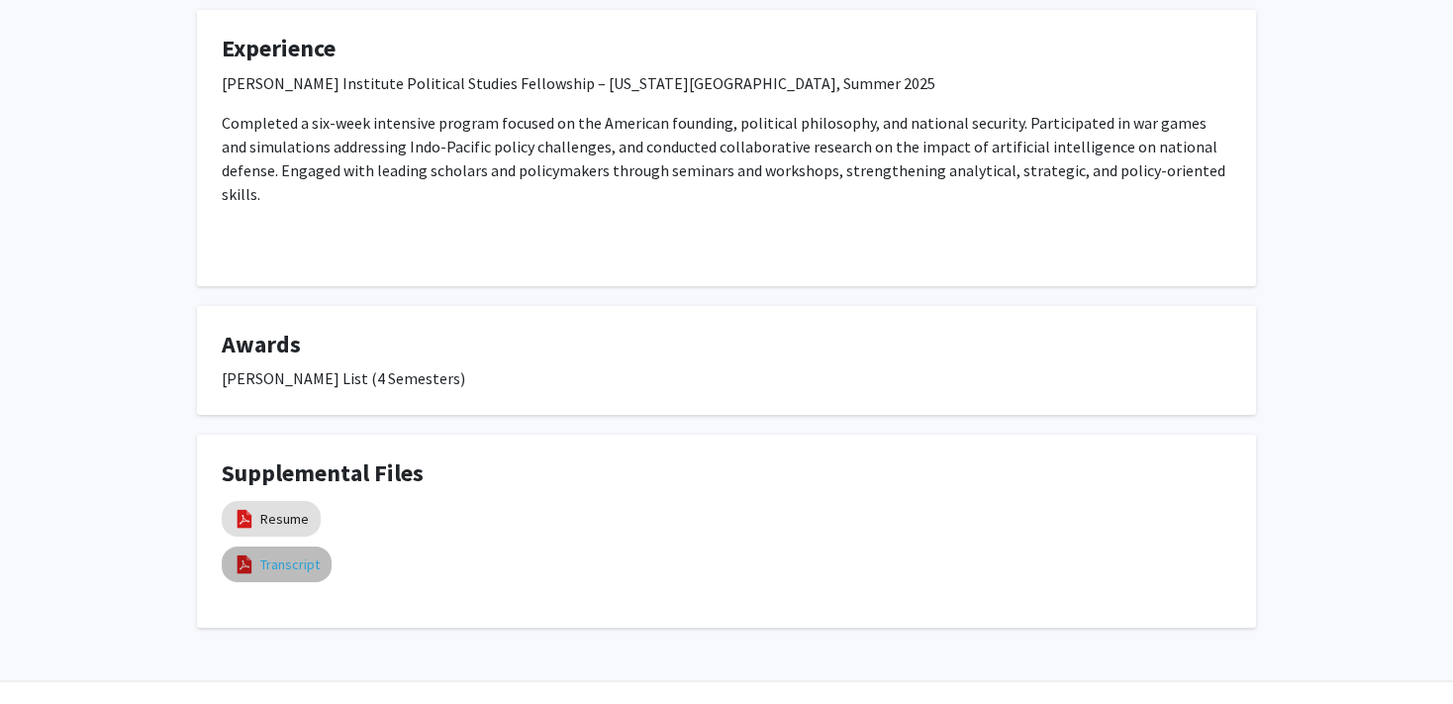
click at [302, 554] on link "Transcript" at bounding box center [289, 564] width 59 height 21
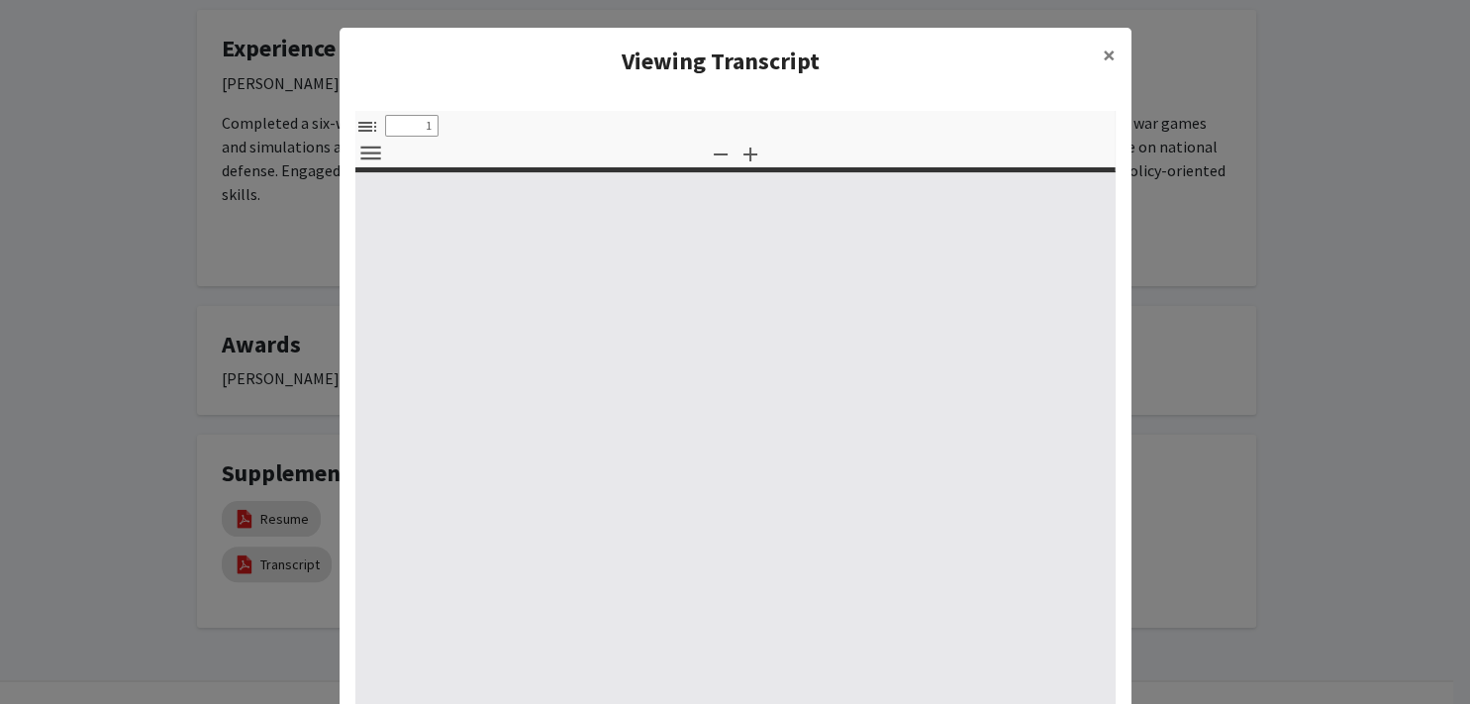
select select "custom"
type input "0"
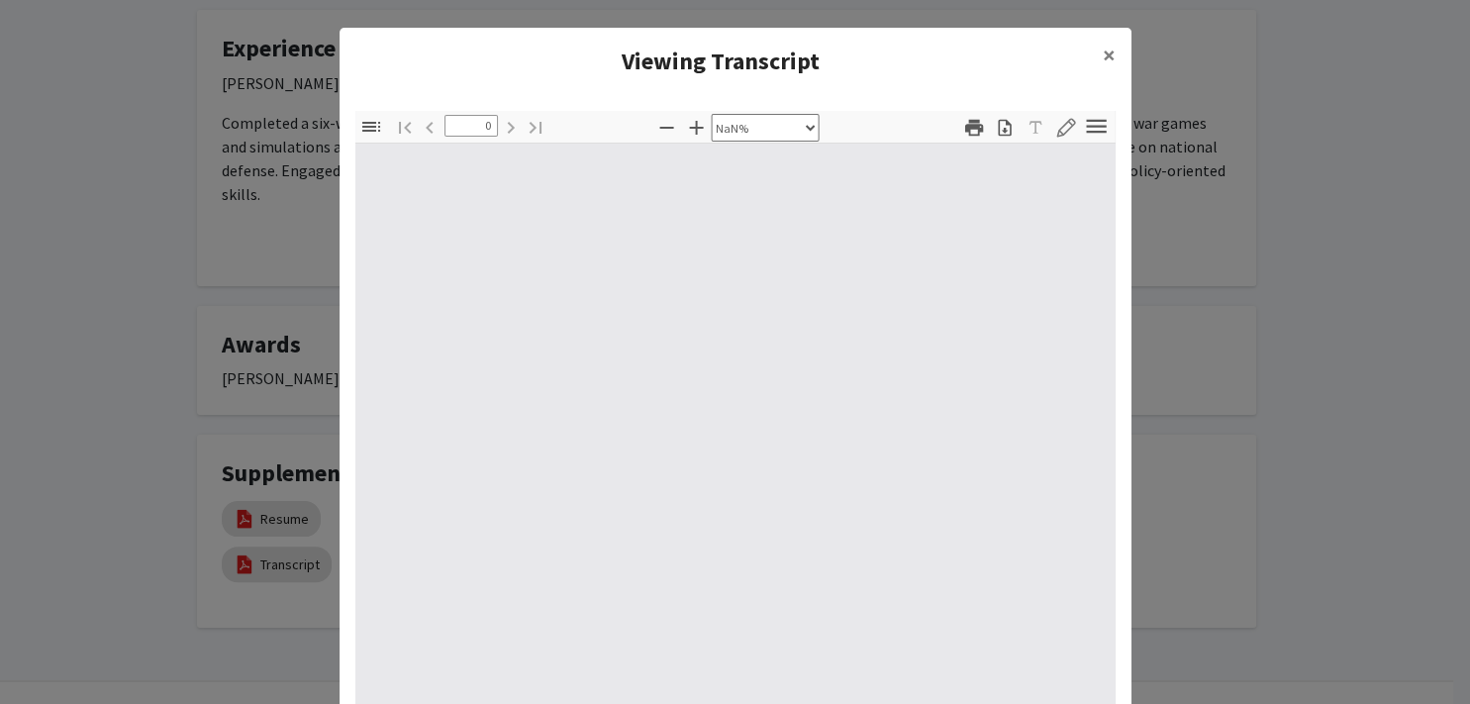
scroll to position [83, 0]
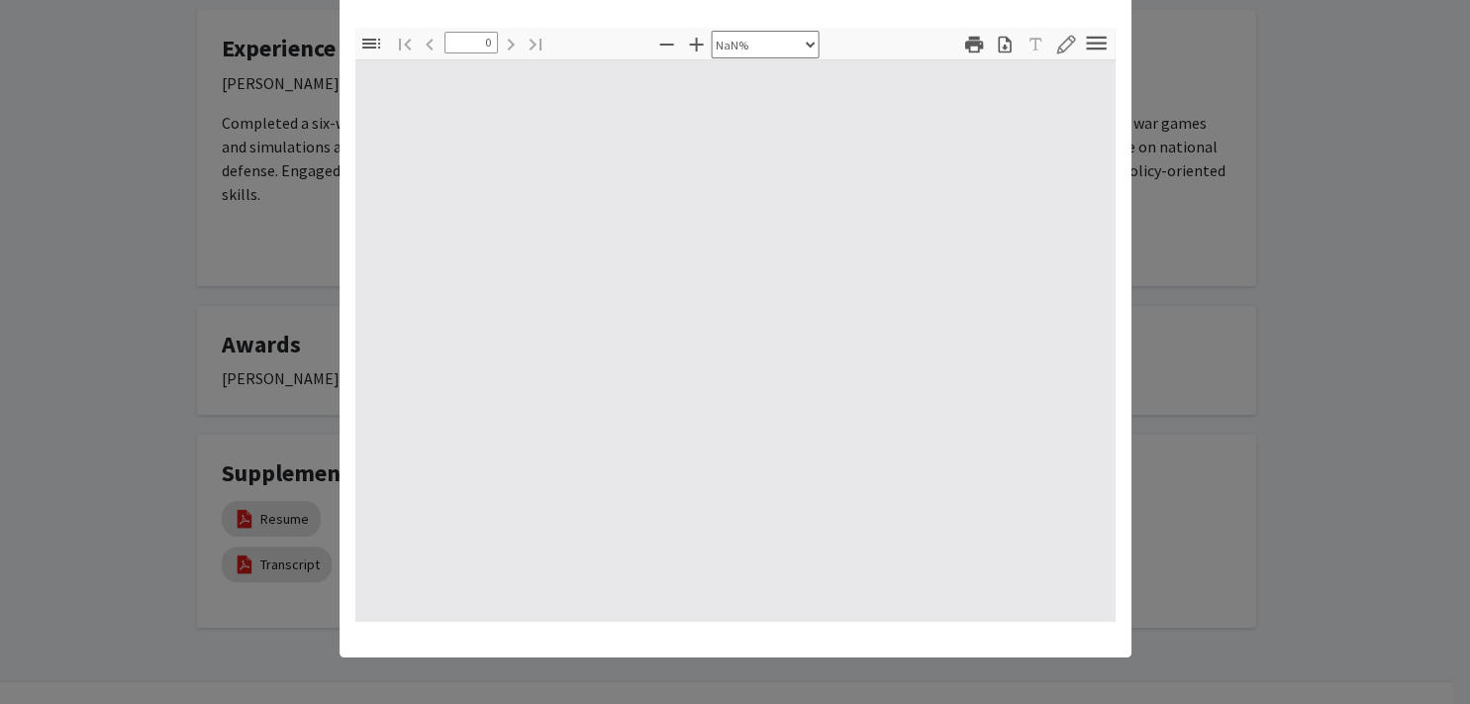
select select "auto"
type input "1"
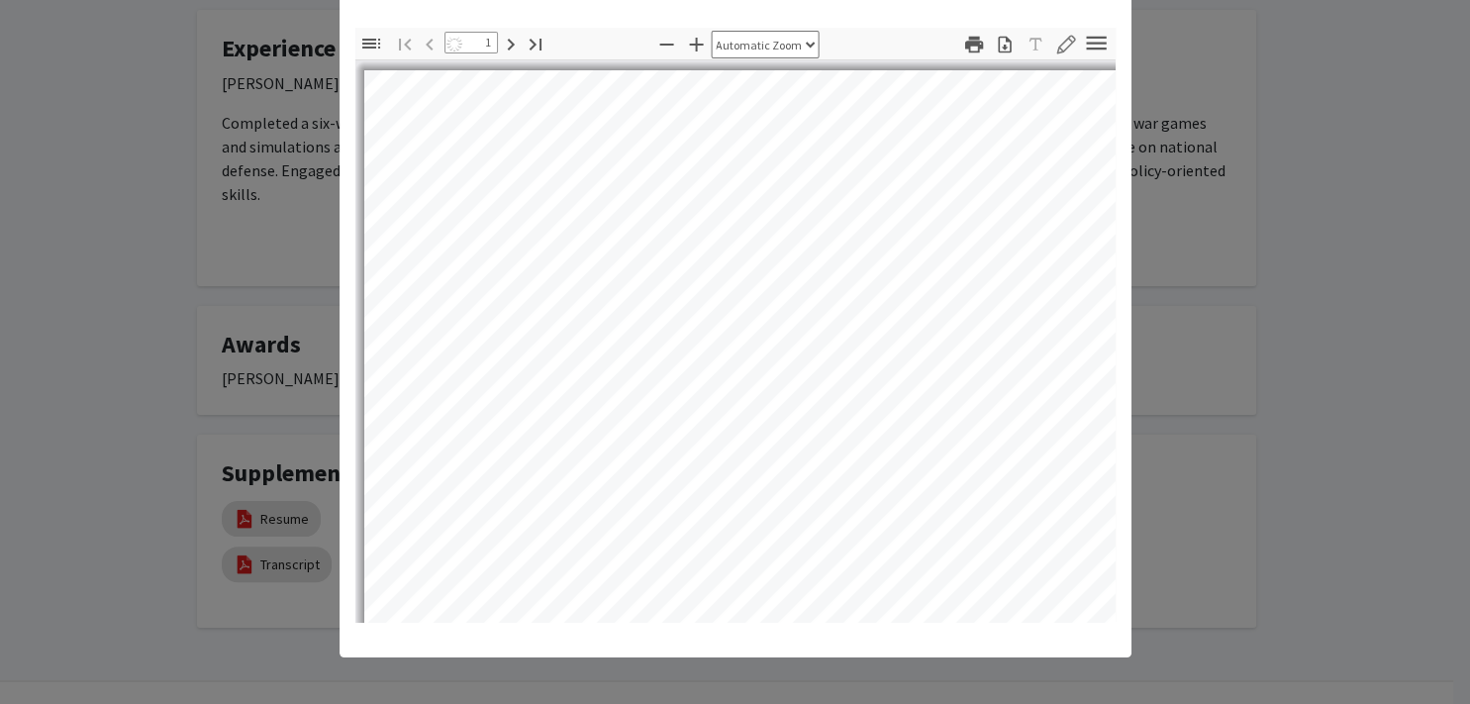
select select "auto"
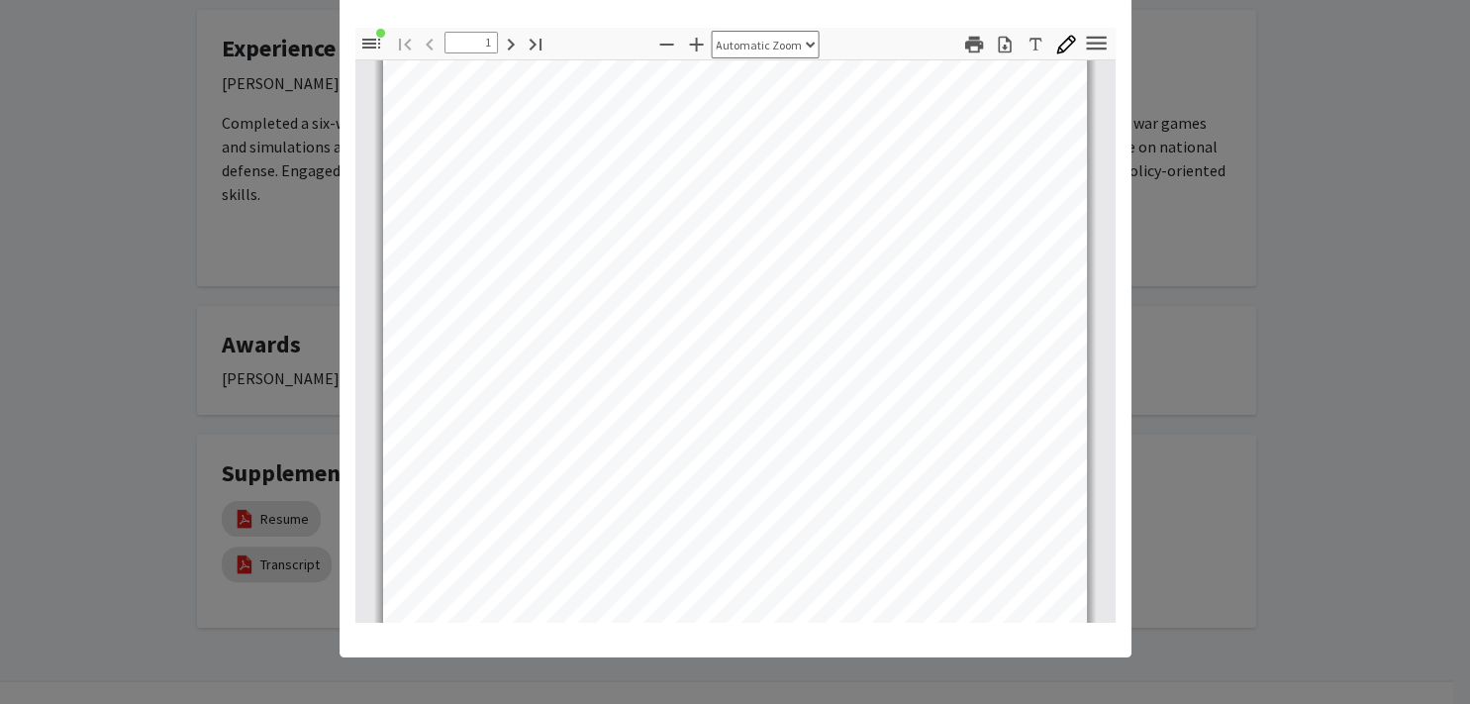
scroll to position [268, 0]
type input "1"
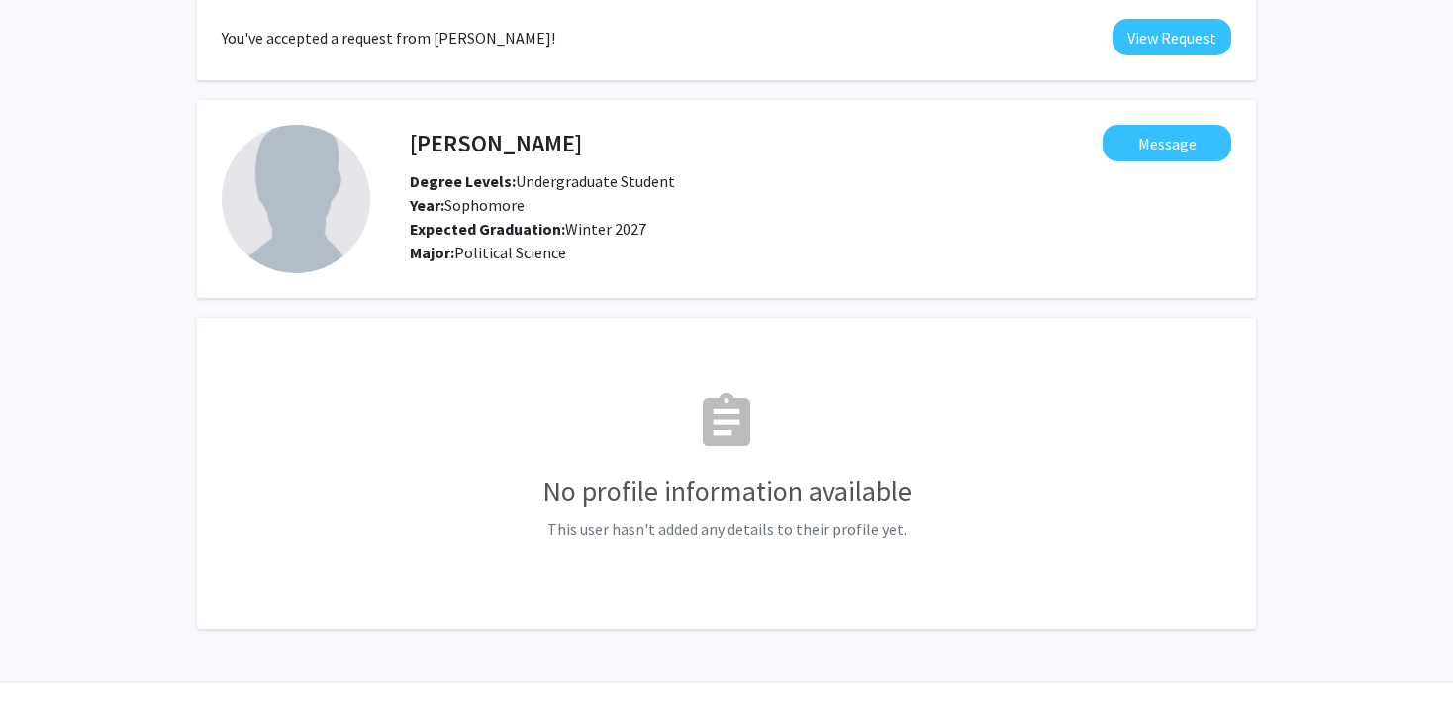
scroll to position [96, 0]
